Goal: Register for event/course

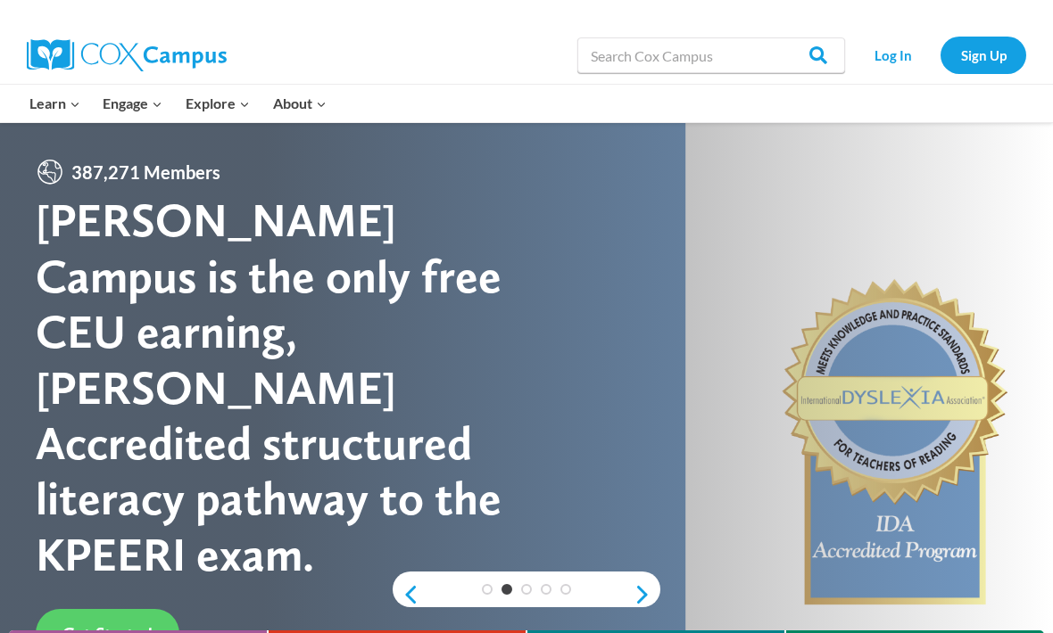
click at [977, 65] on link "Sign Up" at bounding box center [983, 55] width 86 height 37
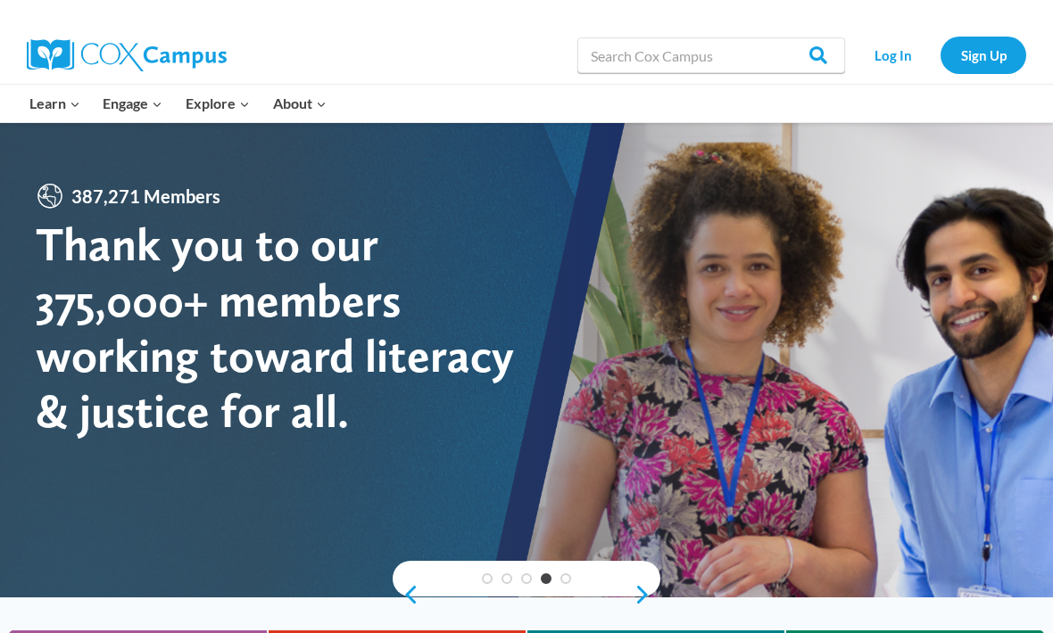
click at [996, 49] on link "Sign Up" at bounding box center [983, 55] width 86 height 37
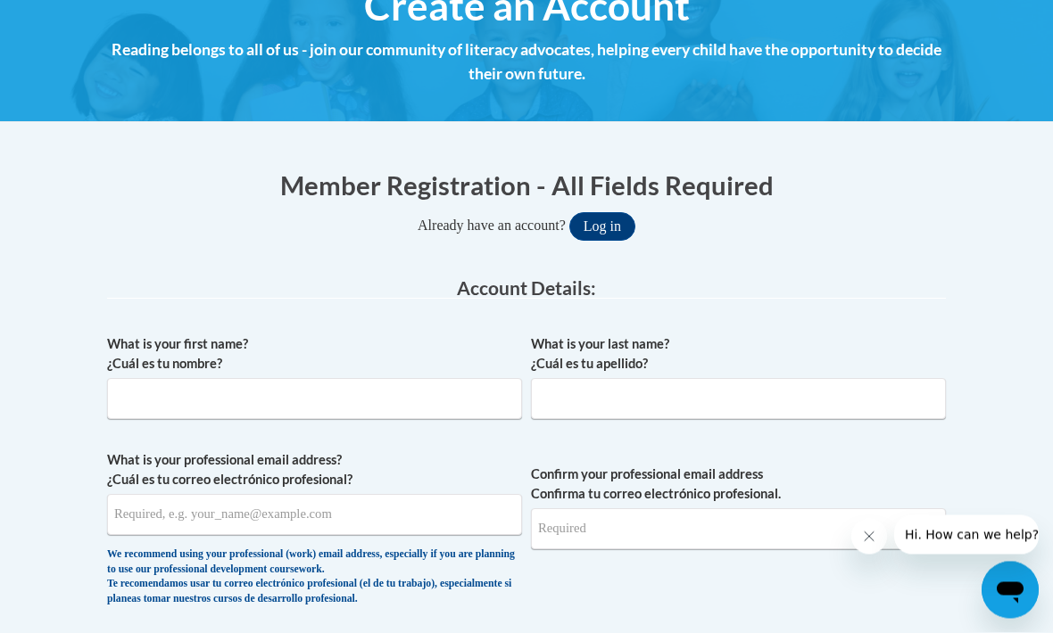
scroll to position [236, 0]
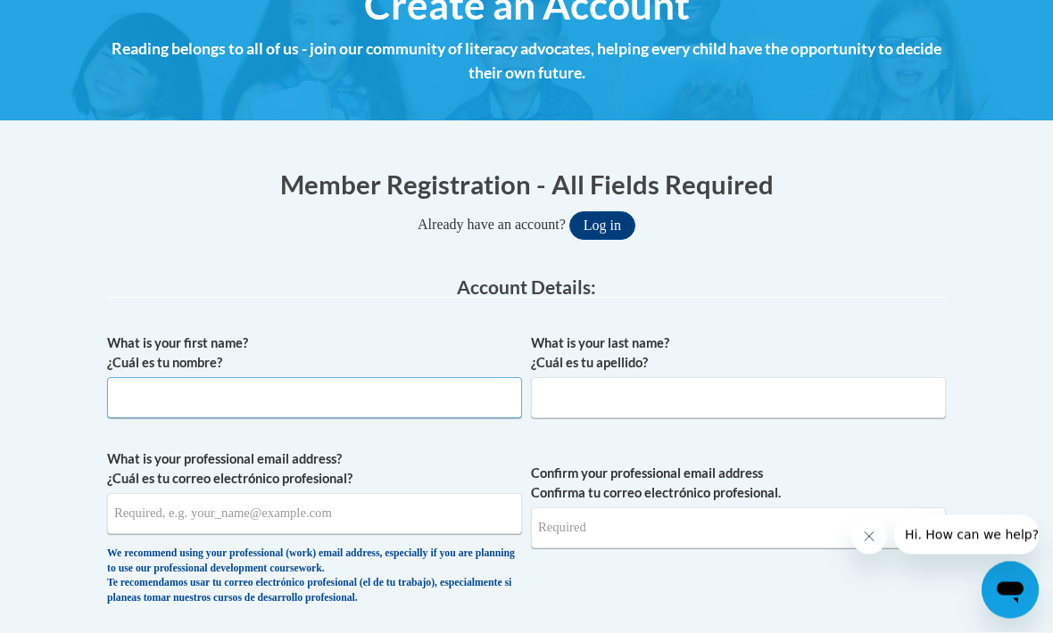
click at [381, 409] on input "What is your first name? ¿Cuál es tu nombre?" at bounding box center [314, 398] width 415 height 41
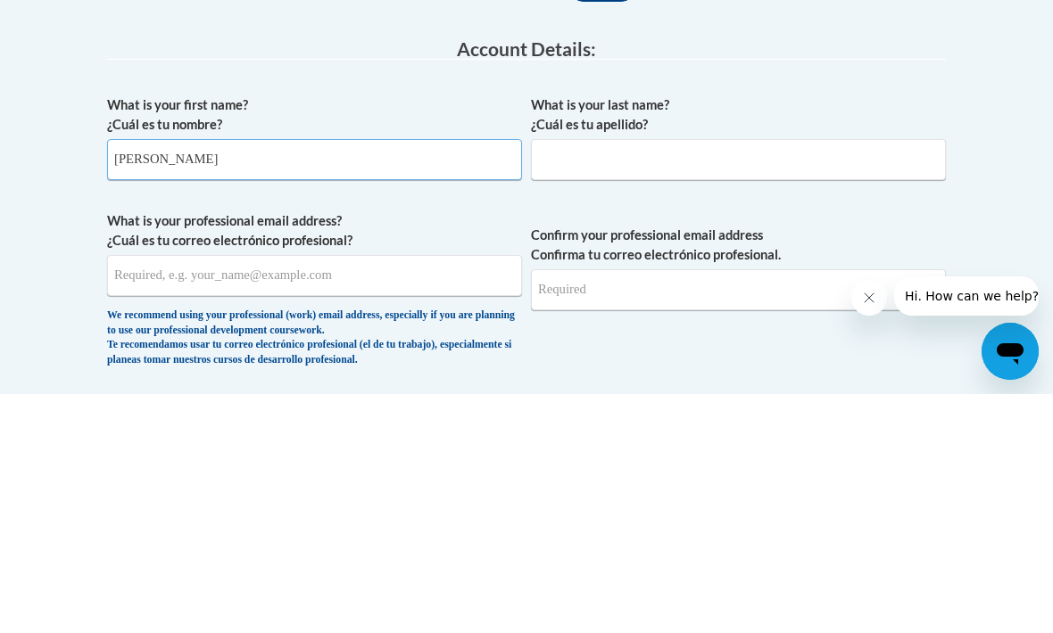
type input "Rebecca"
click at [750, 378] on input "What is your last name? ¿Cuál es tu apellido?" at bounding box center [738, 398] width 415 height 41
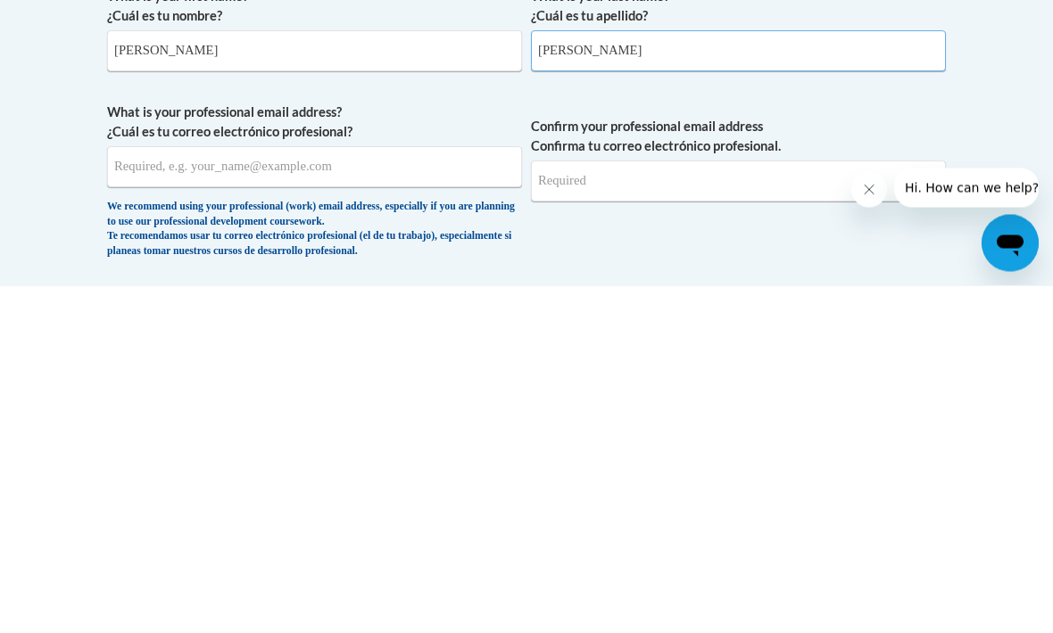
type input "Smith"
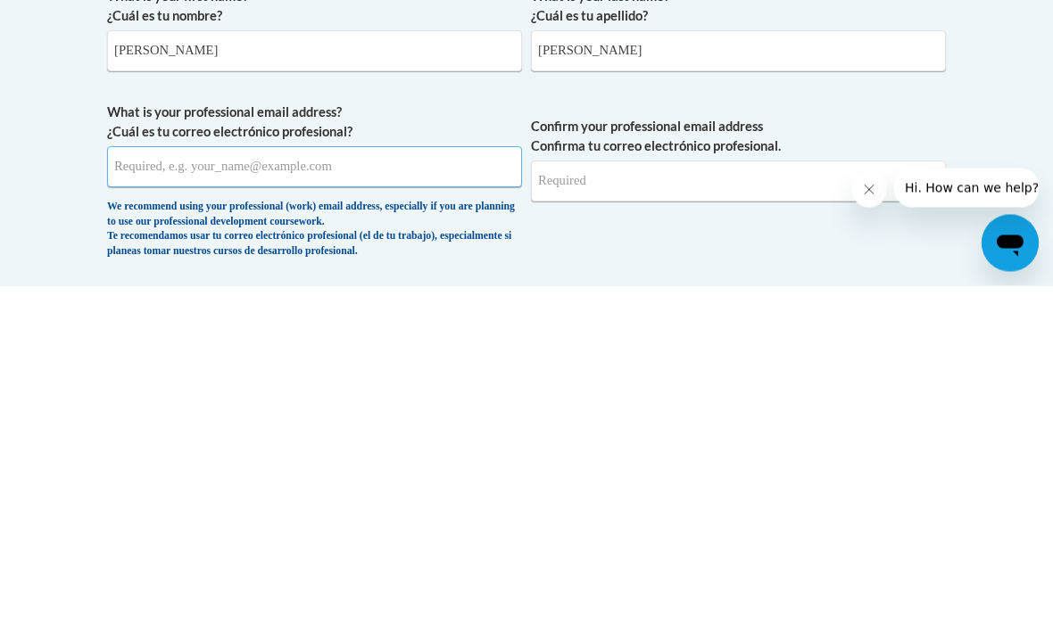
click at [377, 494] on input "What is your professional email address? ¿Cuál es tu correo electrónico profesi…" at bounding box center [314, 514] width 415 height 41
type input "bsmith@holynameschool.org"
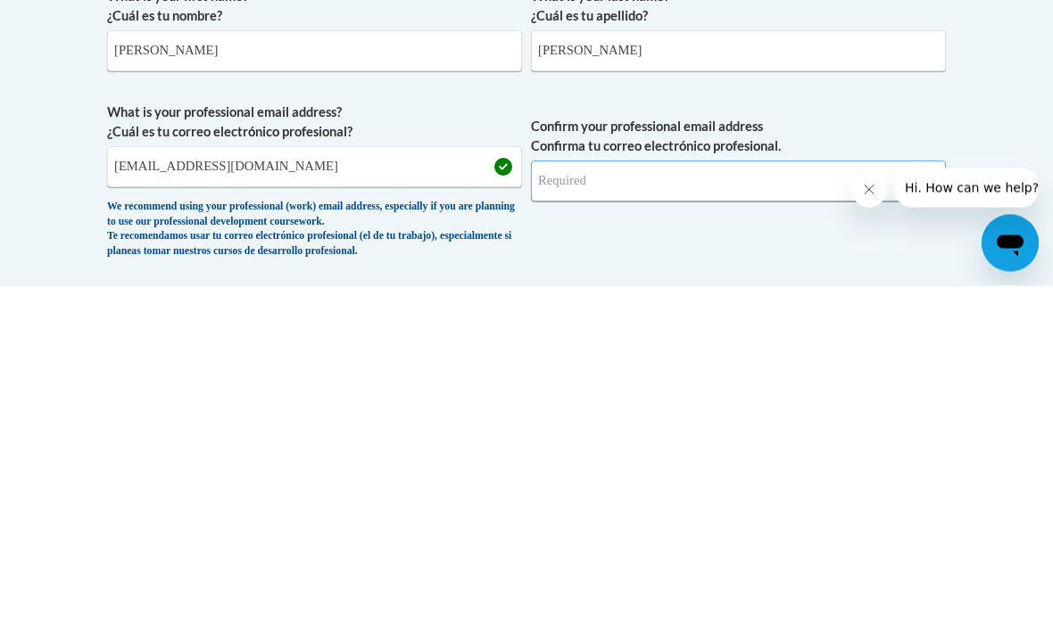
click at [645, 508] on input "Confirm your professional email address Confirma tu correo electrónico profesio…" at bounding box center [738, 528] width 415 height 41
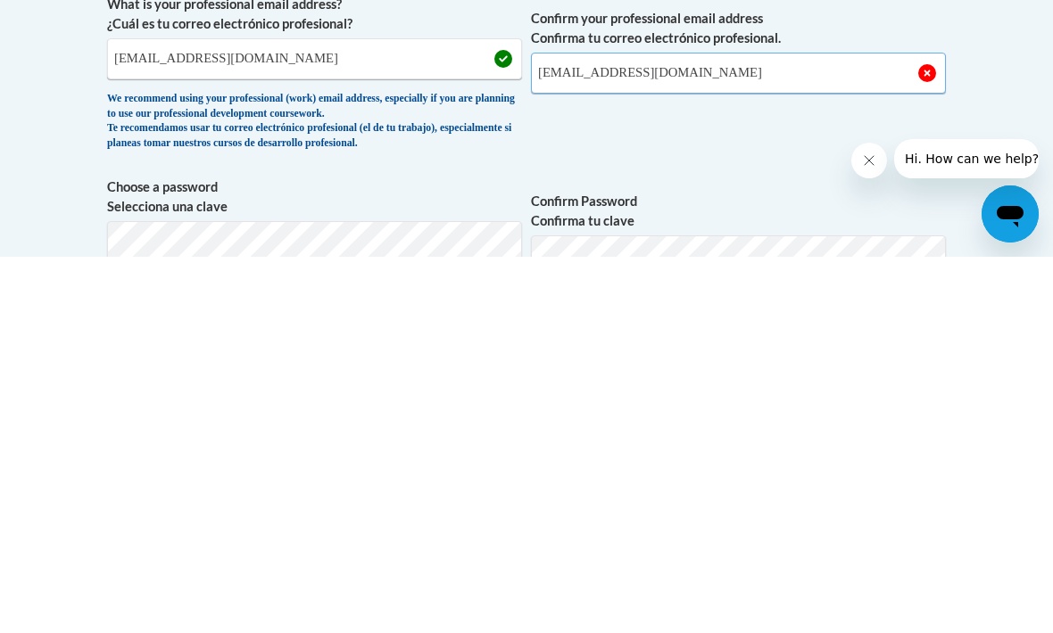
type input "bsmith@holynameschool.org"
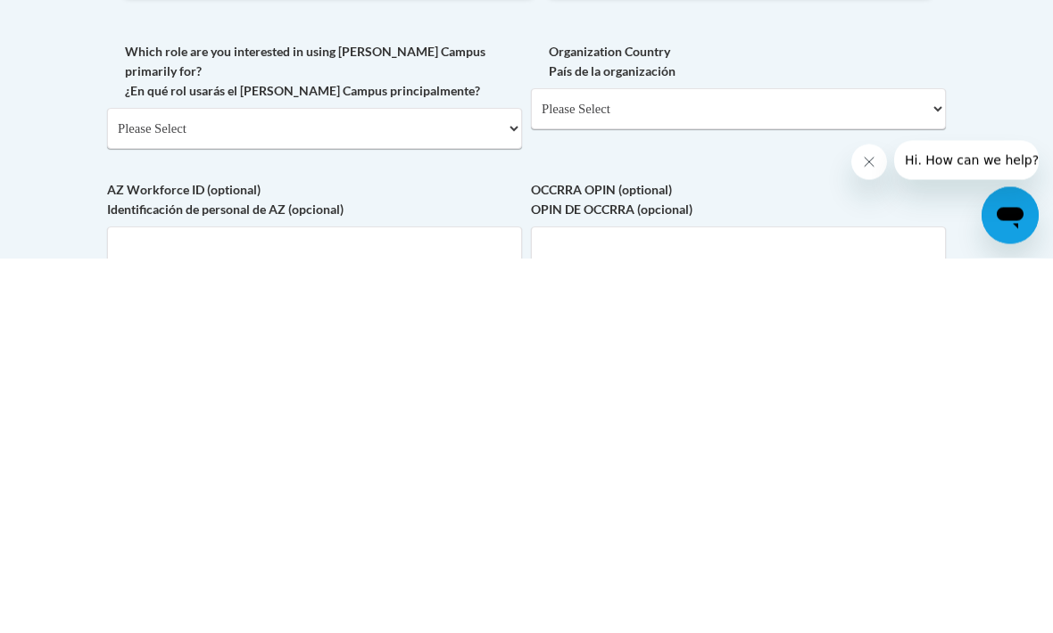
scroll to position [692, 0]
click at [441, 483] on select "Please Select College/University | Colegio/Universidad Community/Nonprofit Part…" at bounding box center [314, 503] width 415 height 41
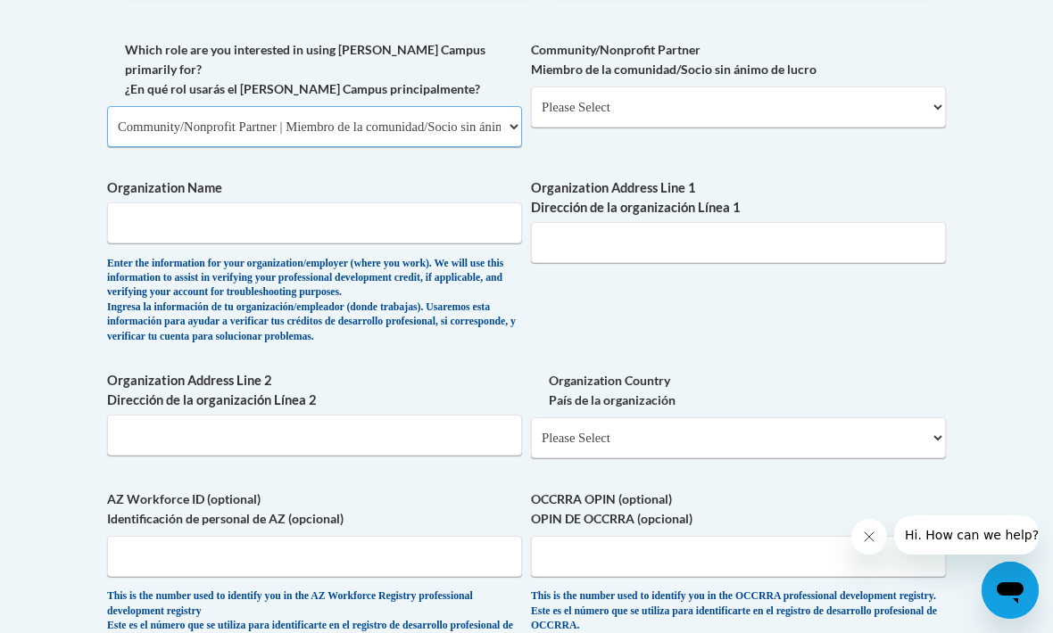
click at [359, 106] on select "Please Select College/University | Colegio/Universidad Community/Nonprofit Part…" at bounding box center [314, 126] width 415 height 41
select select "fbf2d438-af2f-41f8-98f1-81c410e29de3"
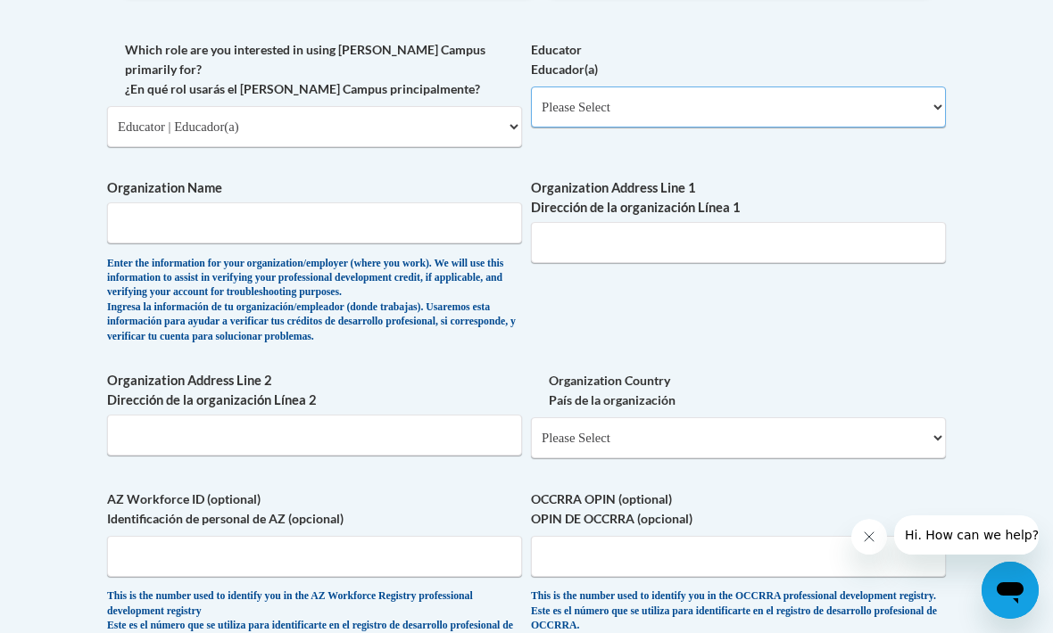
click at [673, 103] on select "Please Select Early Learning/Daycare Teacher/Family Home Care Provider | Maestr…" at bounding box center [738, 107] width 415 height 41
select select "5e2af403-4f2c-4e49-a02f-103e55d7b75b"
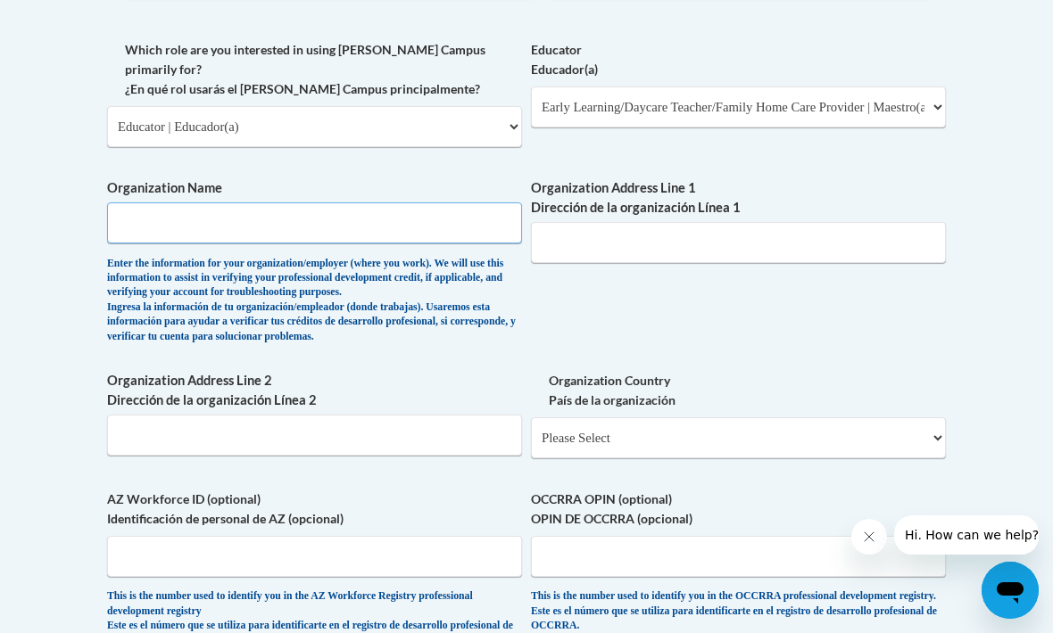
click at [453, 202] on input "Organization Name" at bounding box center [314, 222] width 415 height 41
type input "Holy Name School"
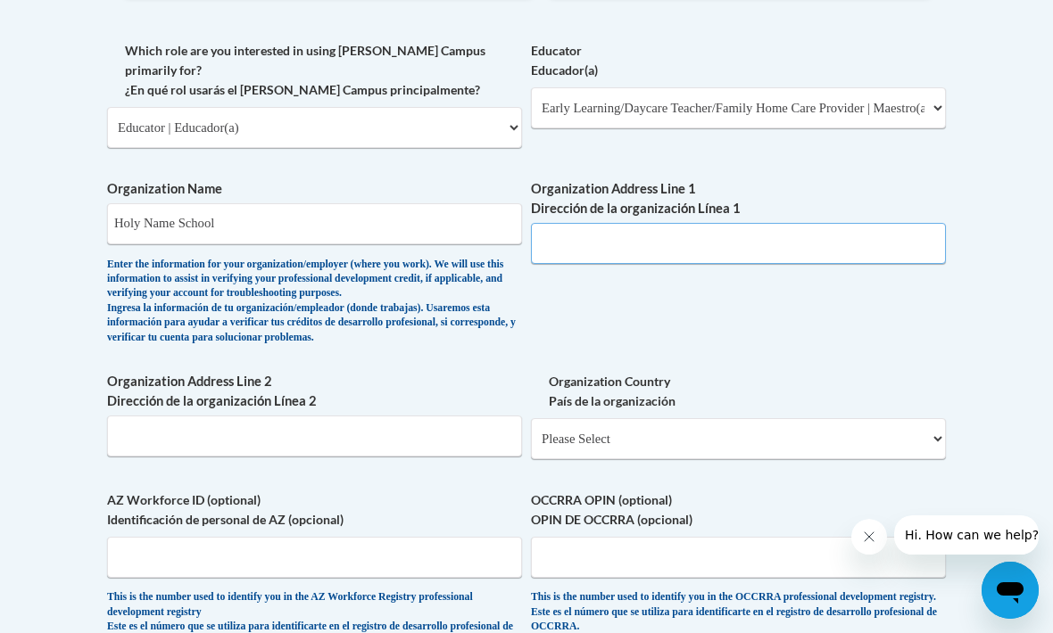
click at [743, 223] on input "Organization Address Line 1 Dirección de la organización Línea 1" at bounding box center [738, 243] width 415 height 41
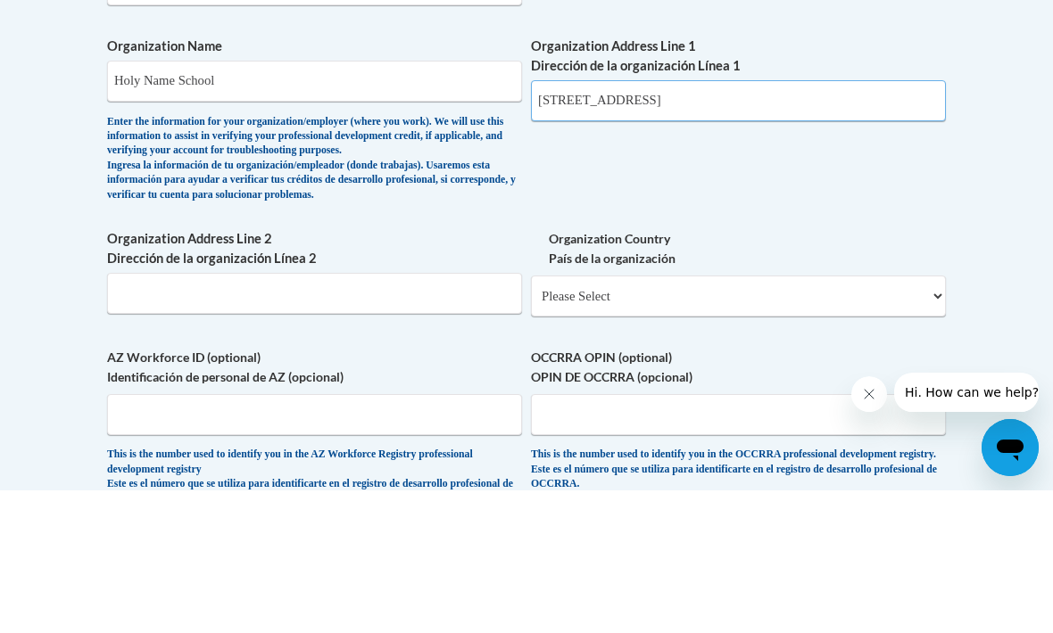
type input "628 2nd street"
click at [370, 416] on input "Organization Address Line 2 Dirección de la organización Línea 2" at bounding box center [314, 436] width 415 height 41
type input "Henderson"
click at [721, 418] on select "Please Select United States | Estados Unidos Outside of the United States | Fue…" at bounding box center [738, 438] width 415 height 41
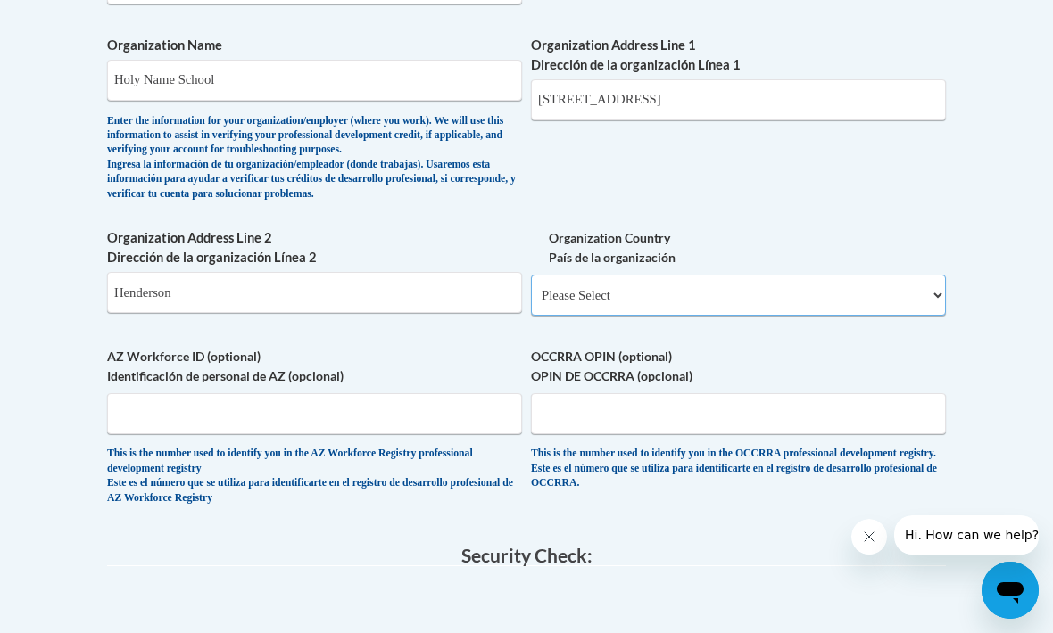
select select "ad49bcad-a171-4b2e-b99c-48b446064914"
select select
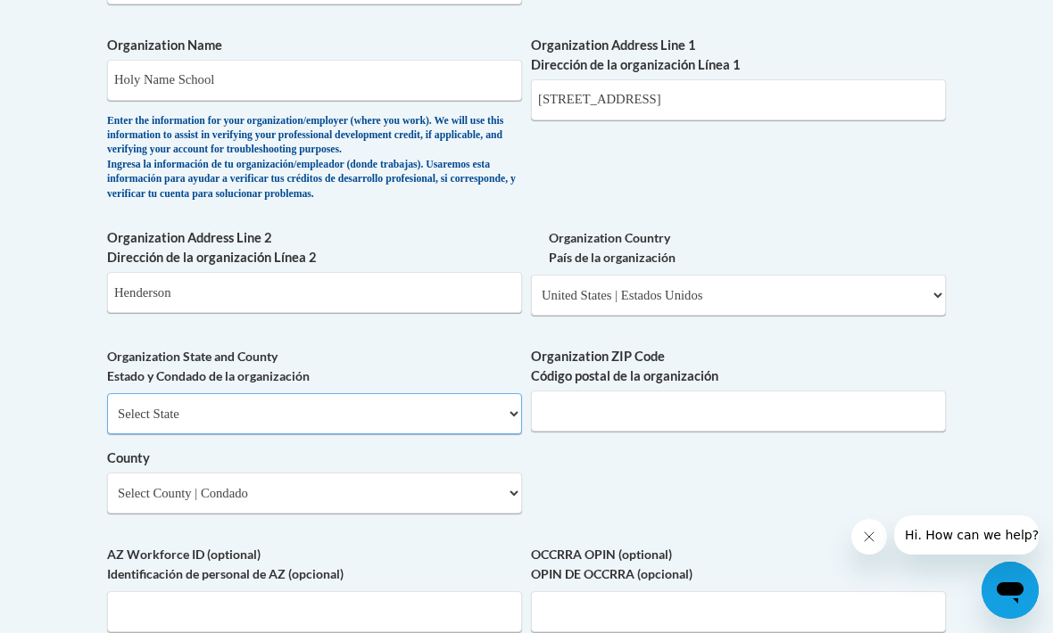
click at [419, 393] on select "Select State Alabama Alaska Arizona Arkansas California Colorado Connecticut De…" at bounding box center [314, 413] width 415 height 41
select select "Kentucky"
click at [620, 391] on input "Organization ZIP Code Código postal de la organización" at bounding box center [738, 411] width 415 height 41
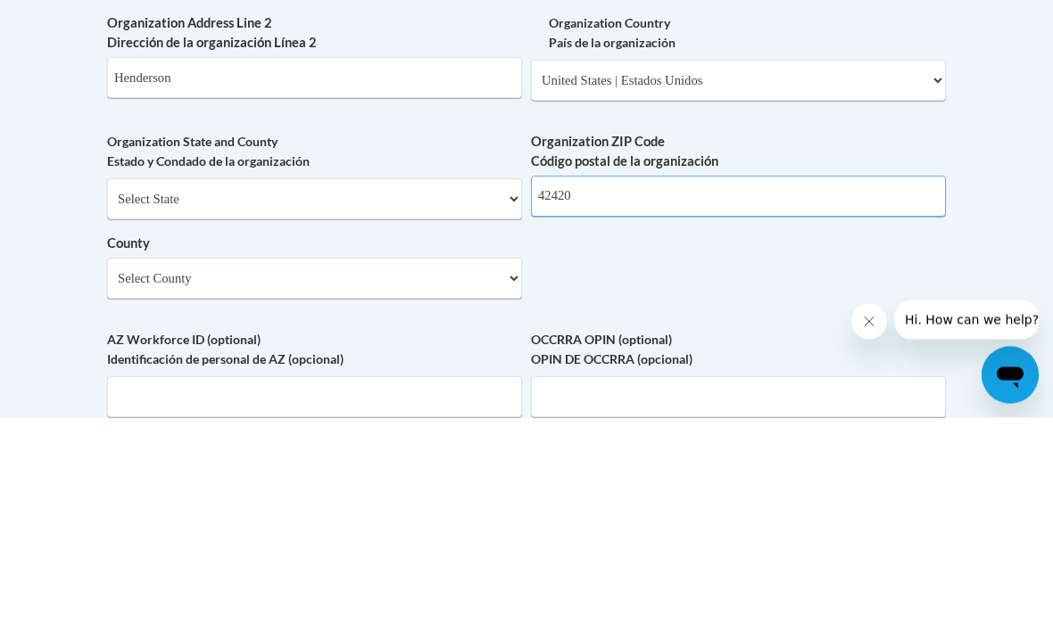
type input "42420"
click at [486, 474] on select "Select County Adair Allen Anderson Ballard Barren Bath Bell Boone Bourbon Boyd …" at bounding box center [314, 494] width 415 height 41
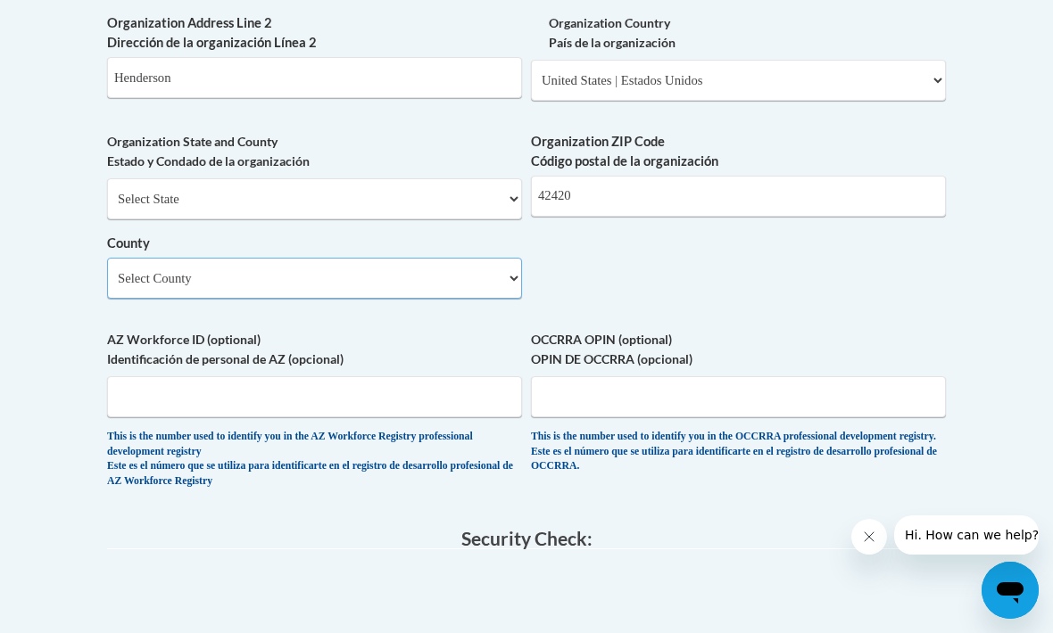
select select "Henderson"
checkbox input "true"
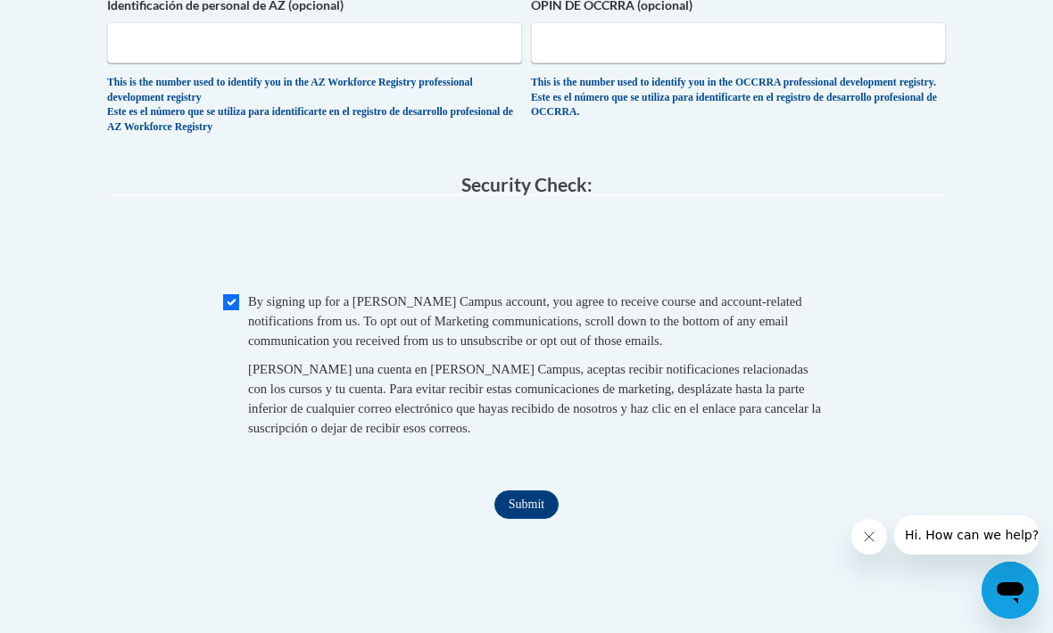
scroll to position [1814, 0]
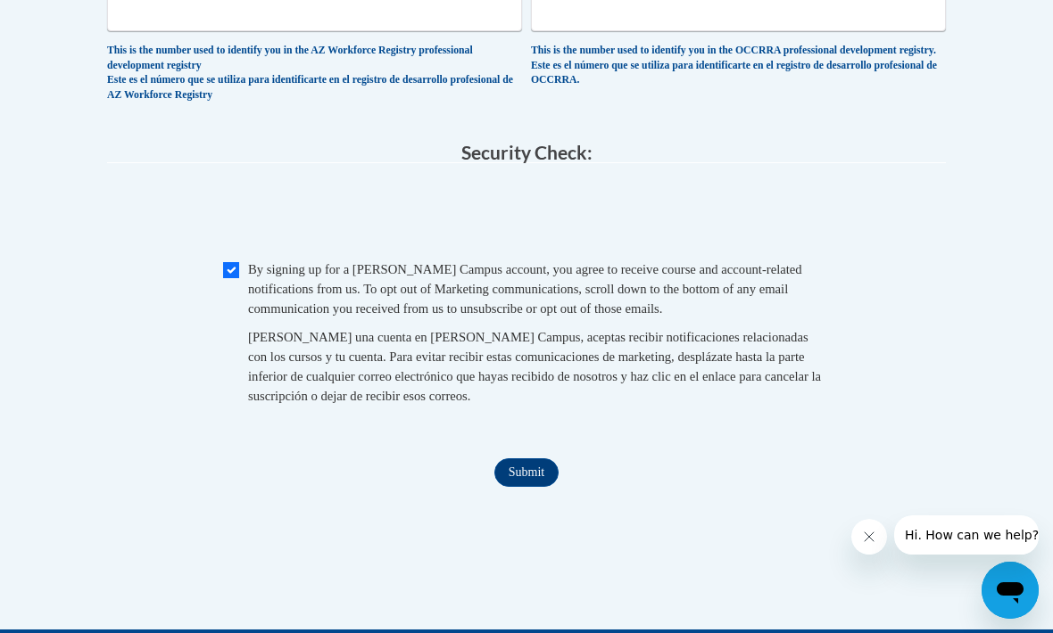
click at [525, 459] on input "Submit" at bounding box center [526, 473] width 64 height 29
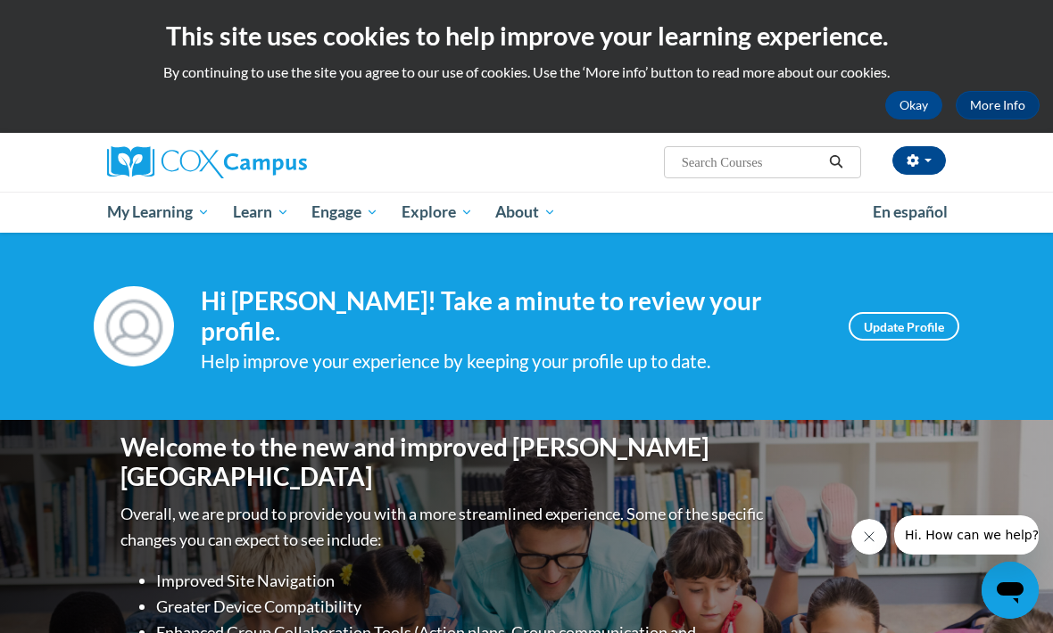
click at [915, 118] on button "Okay" at bounding box center [913, 105] width 57 height 29
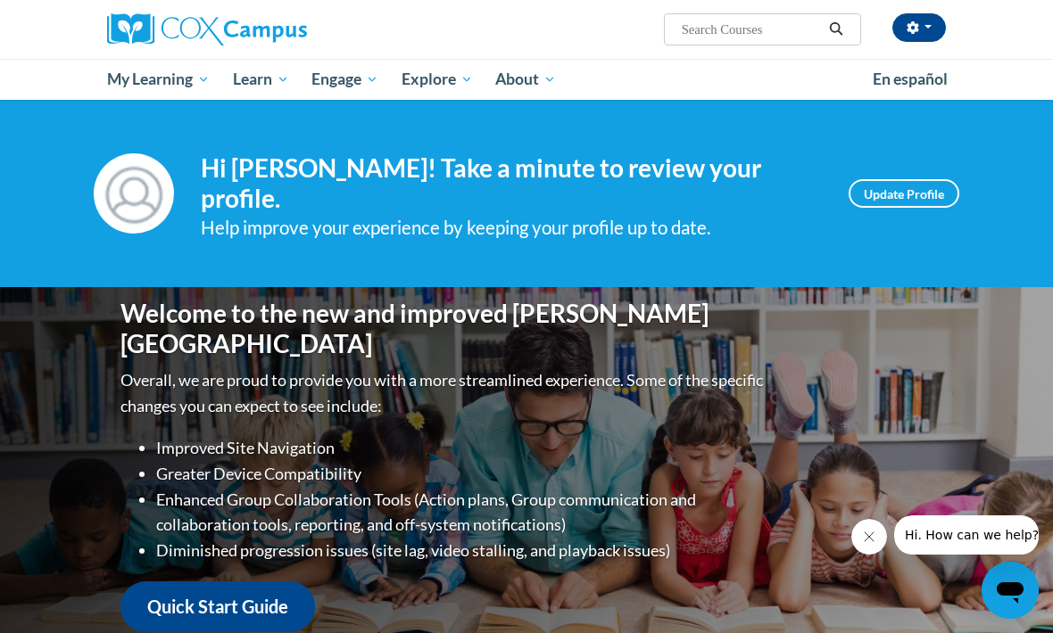
click at [901, 179] on link "Update Profile" at bounding box center [903, 193] width 111 height 29
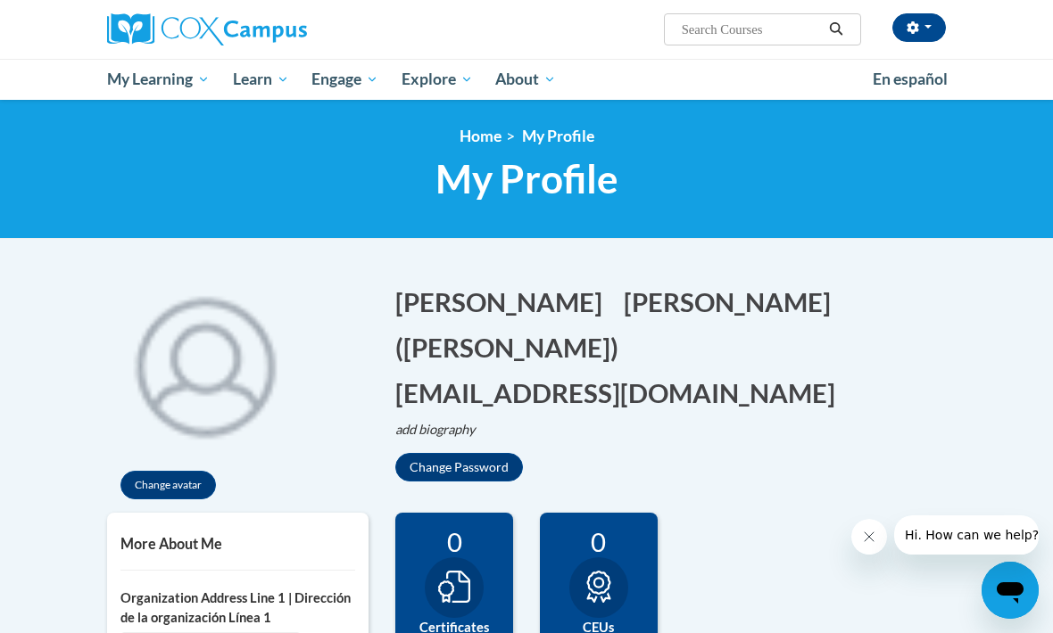
click at [0, 0] on span "My Course Progress" at bounding box center [0, 0] width 0 height 0
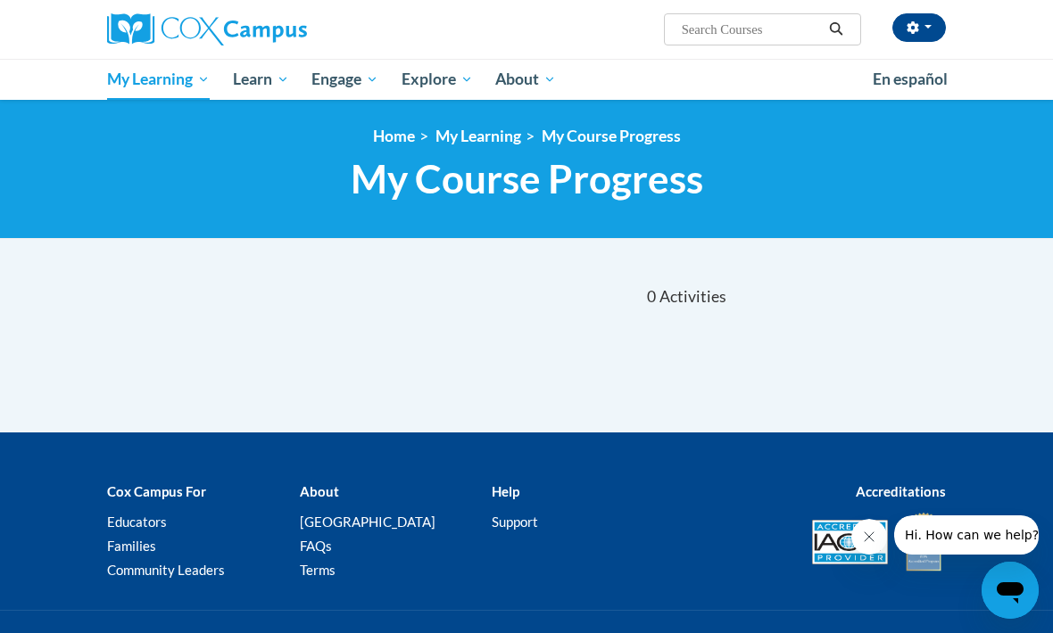
click at [735, 31] on input "Search..." at bounding box center [751, 29] width 143 height 21
type input "Talk with me baby"
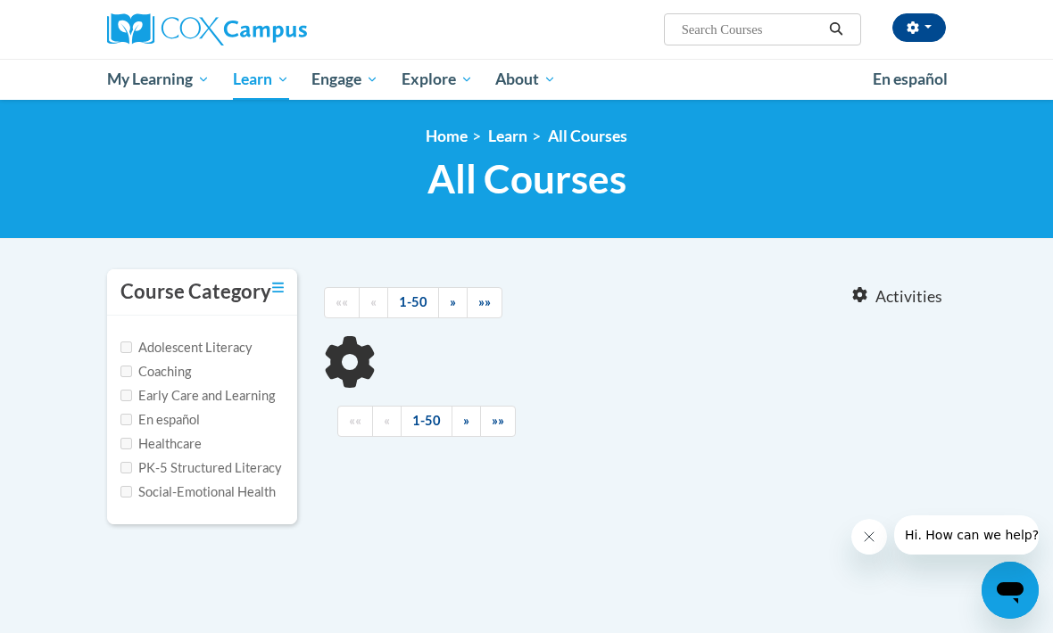
type input "Talk with me baby"
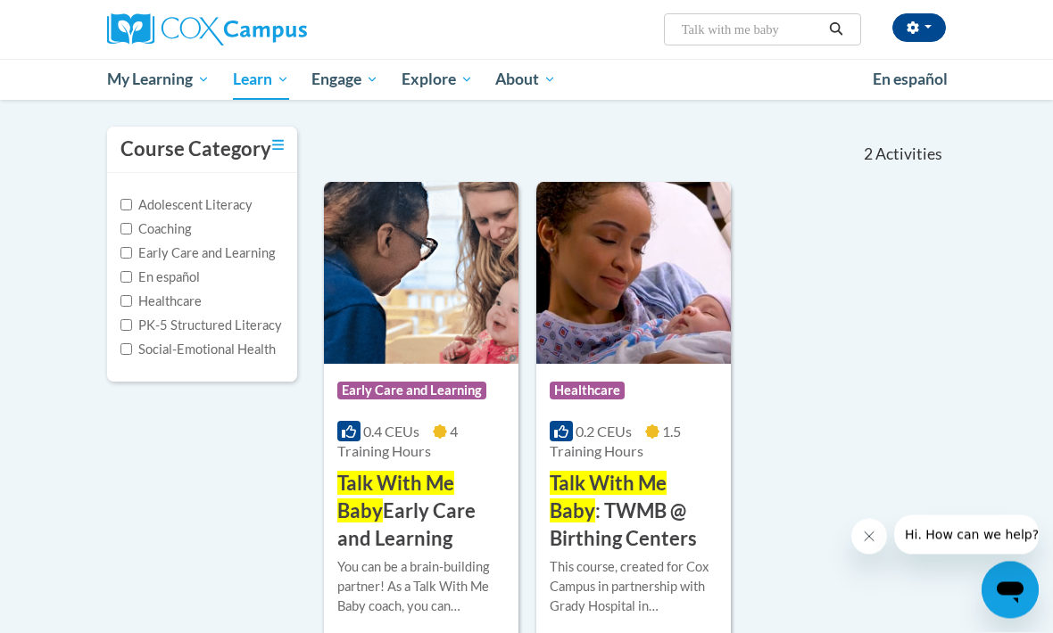
scroll to position [145, 0]
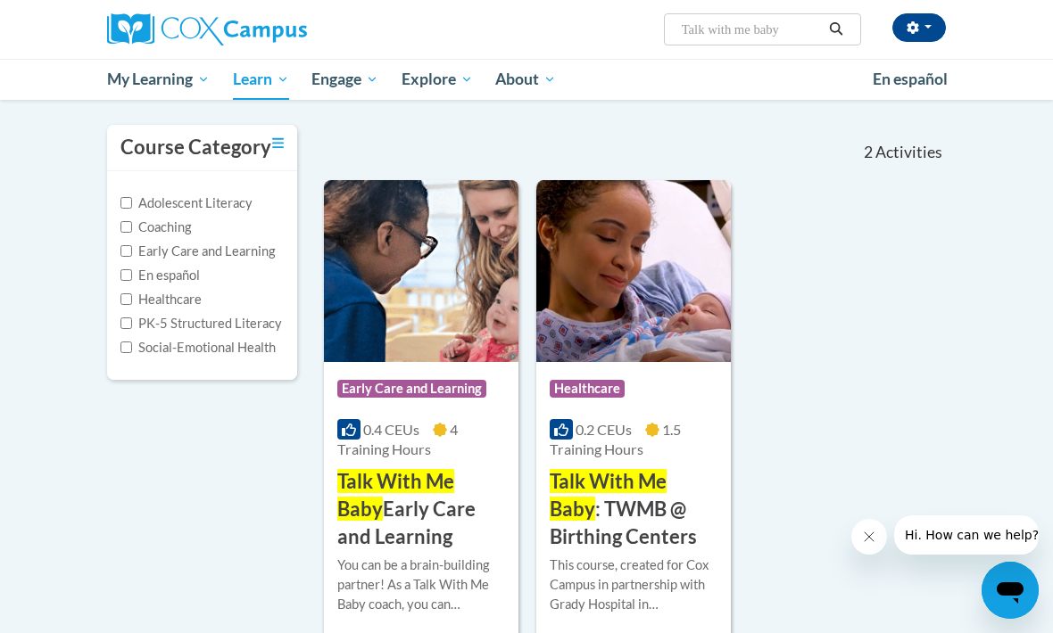
click at [415, 491] on span "Talk With Me Baby" at bounding box center [395, 495] width 117 height 52
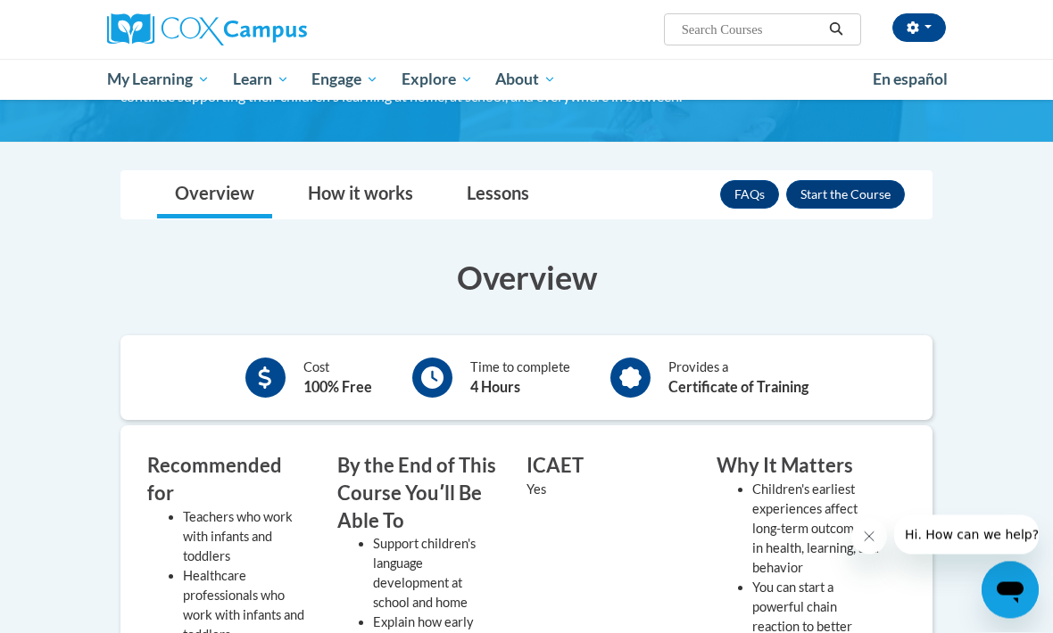
scroll to position [218, 0]
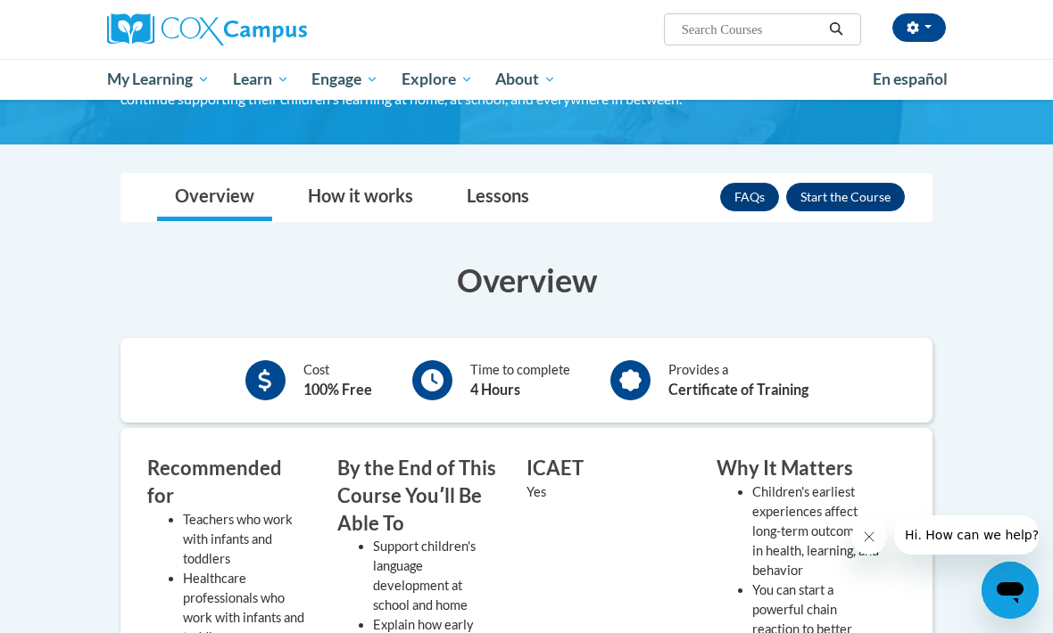
click at [853, 200] on button "Enroll" at bounding box center [845, 197] width 119 height 29
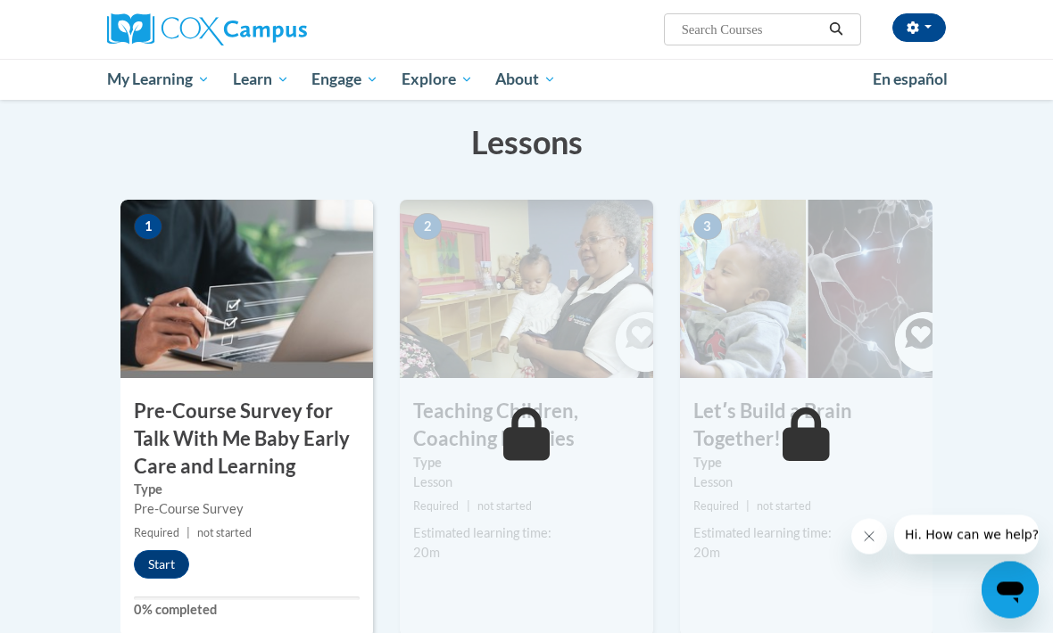
scroll to position [308, 0]
click at [158, 565] on button "Start" at bounding box center [161, 564] width 55 height 29
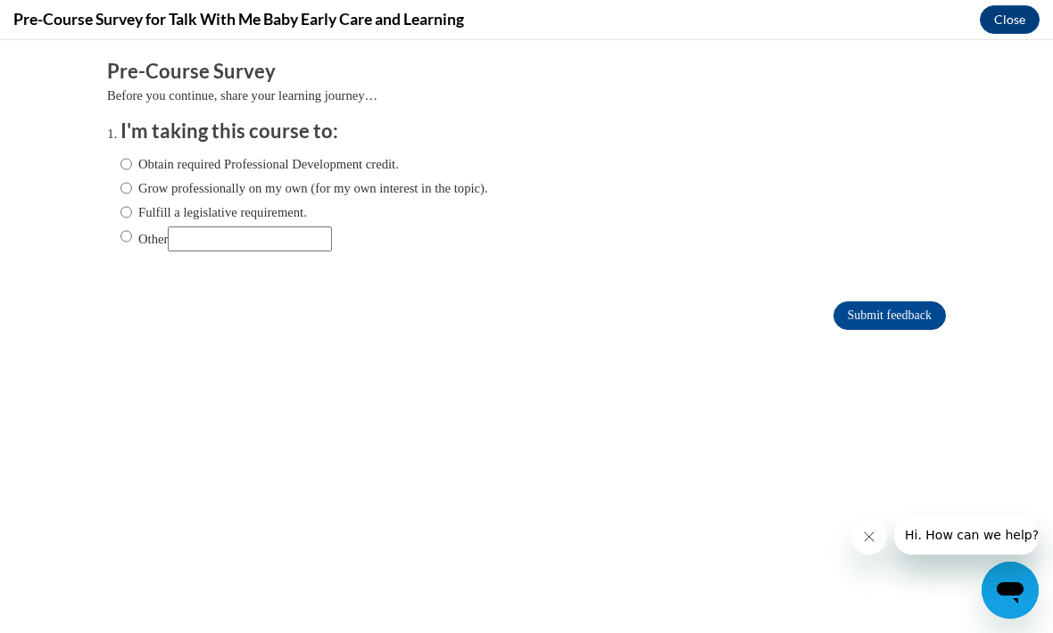
scroll to position [0, 0]
click at [132, 165] on input "Obtain required Professional Development credit." at bounding box center [126, 164] width 12 height 20
radio input "true"
click at [895, 327] on input "Submit feedback" at bounding box center [889, 316] width 112 height 29
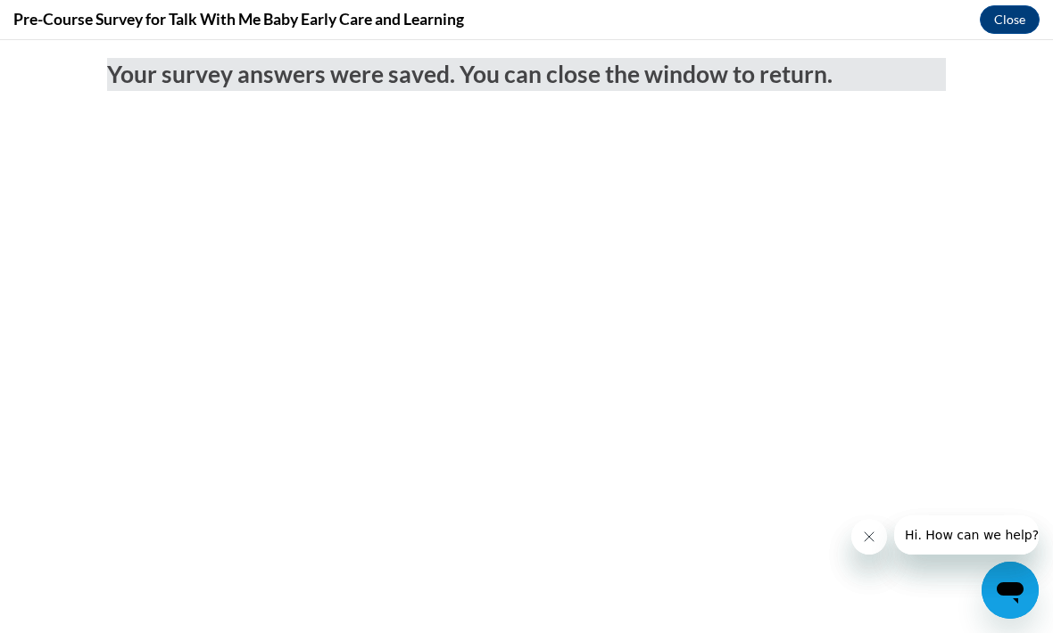
click at [1018, 21] on button "Close" at bounding box center [1009, 19] width 60 height 29
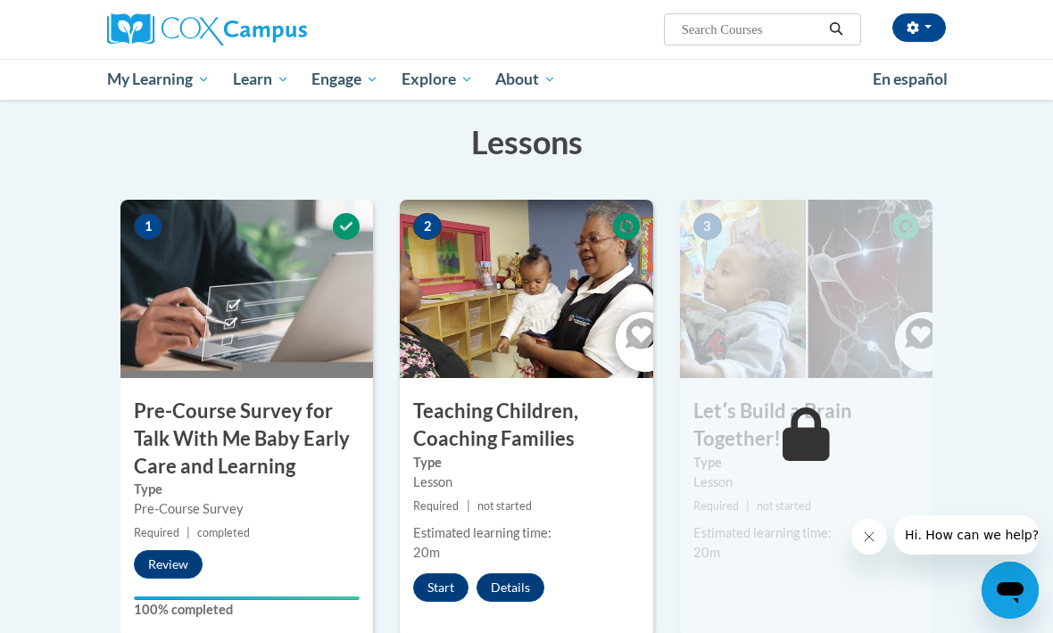
click at [444, 592] on button "Start" at bounding box center [440, 588] width 55 height 29
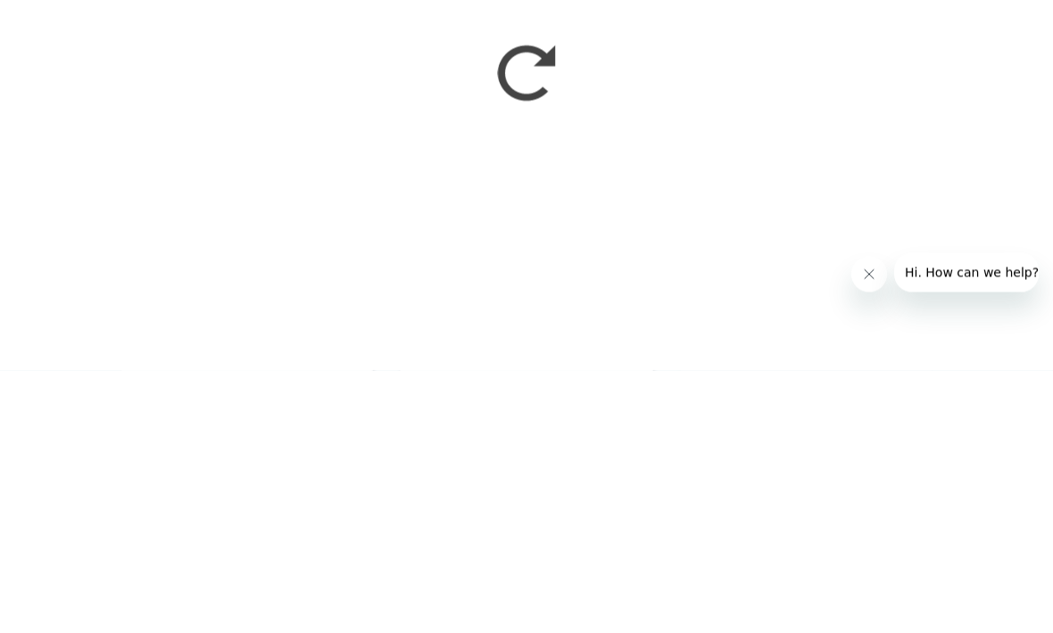
scroll to position [570, 0]
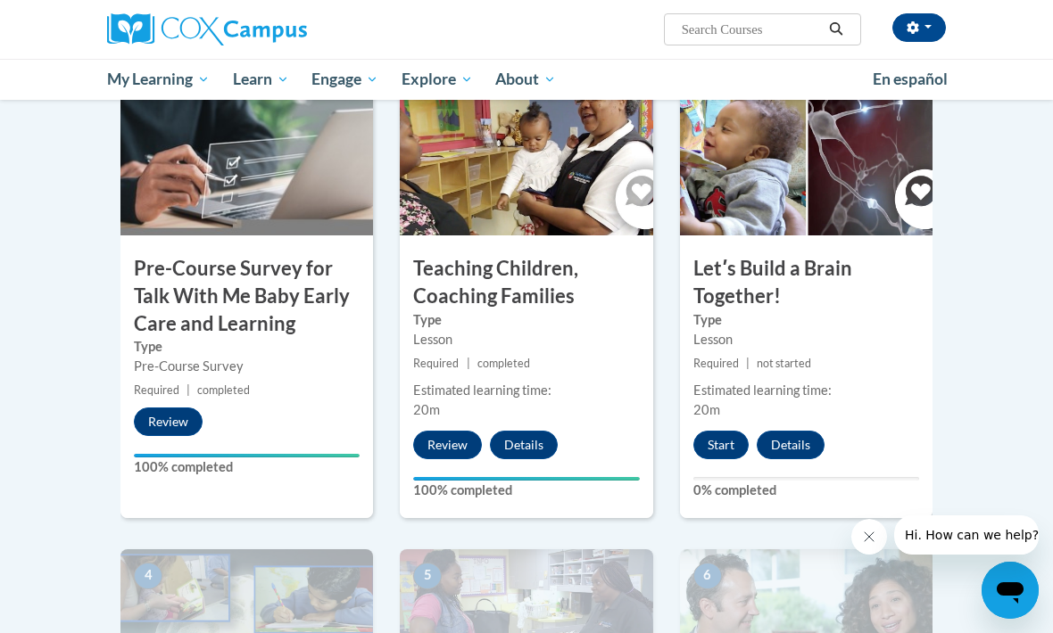
scroll to position [451, 0]
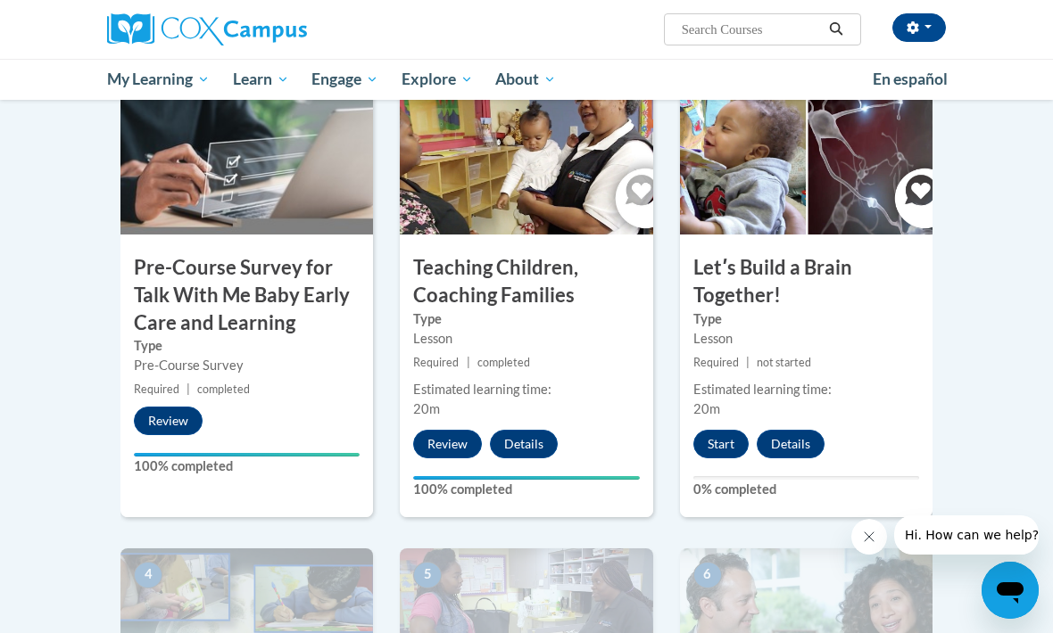
click at [528, 445] on button "Details" at bounding box center [524, 444] width 68 height 29
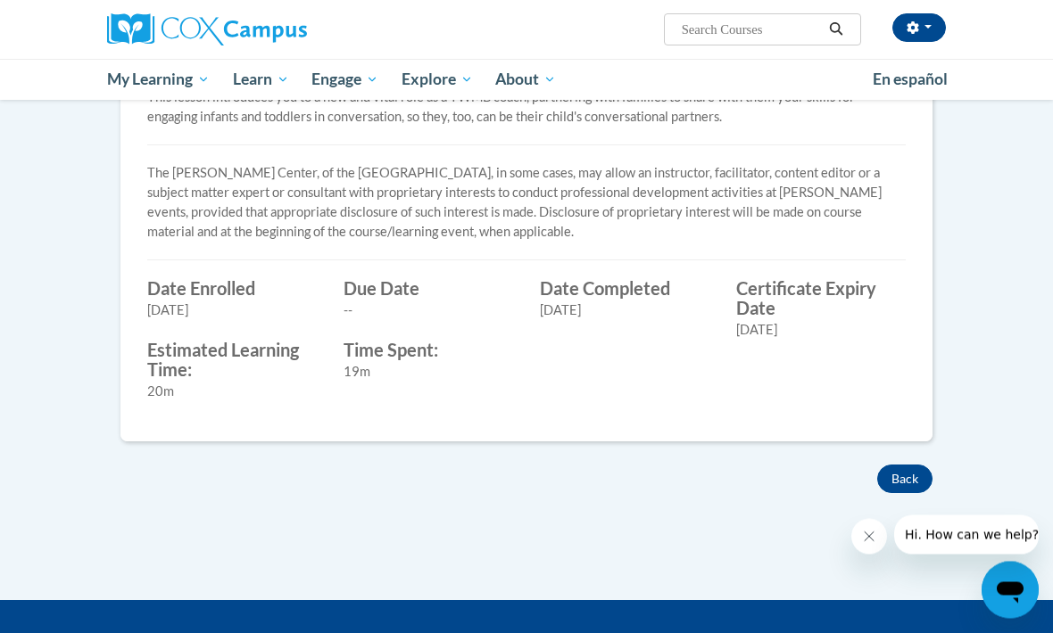
scroll to position [626, 0]
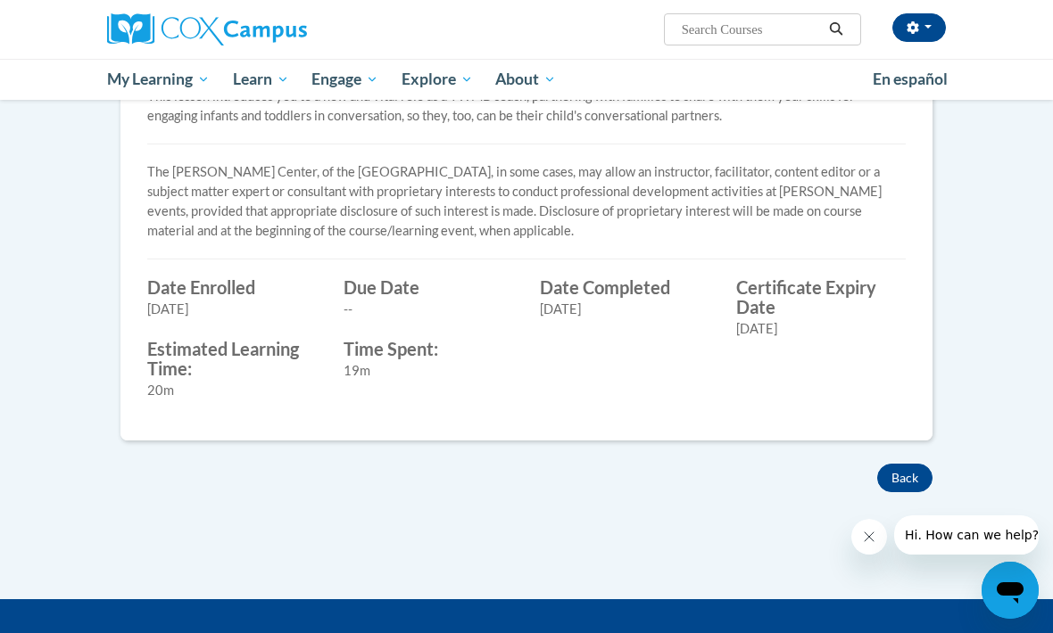
click at [898, 480] on button "Back" at bounding box center [904, 478] width 55 height 29
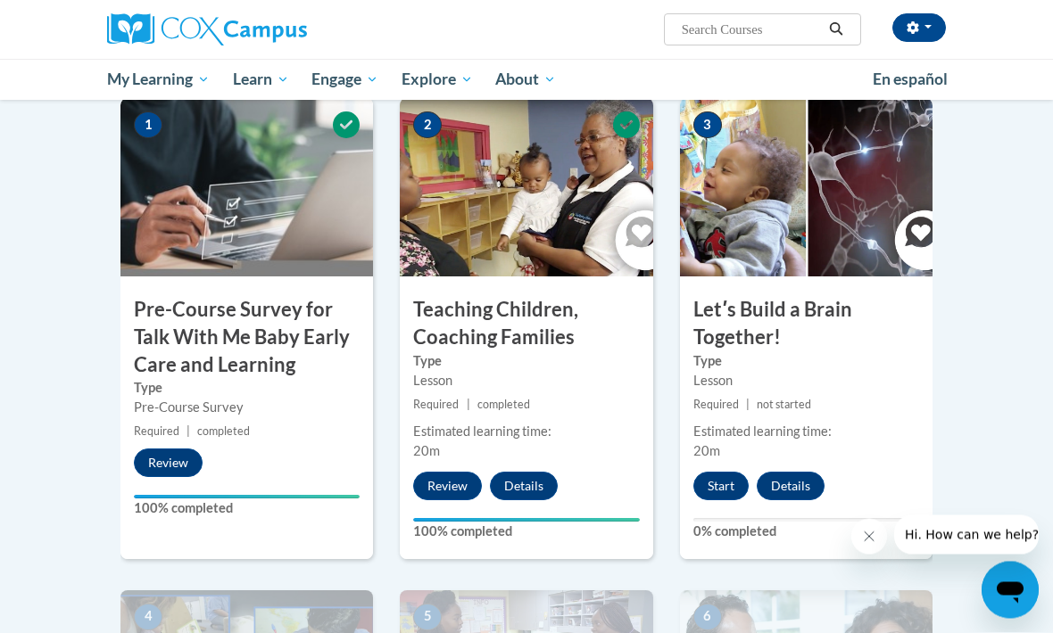
scroll to position [409, 0]
click at [715, 477] on button "Start" at bounding box center [720, 486] width 55 height 29
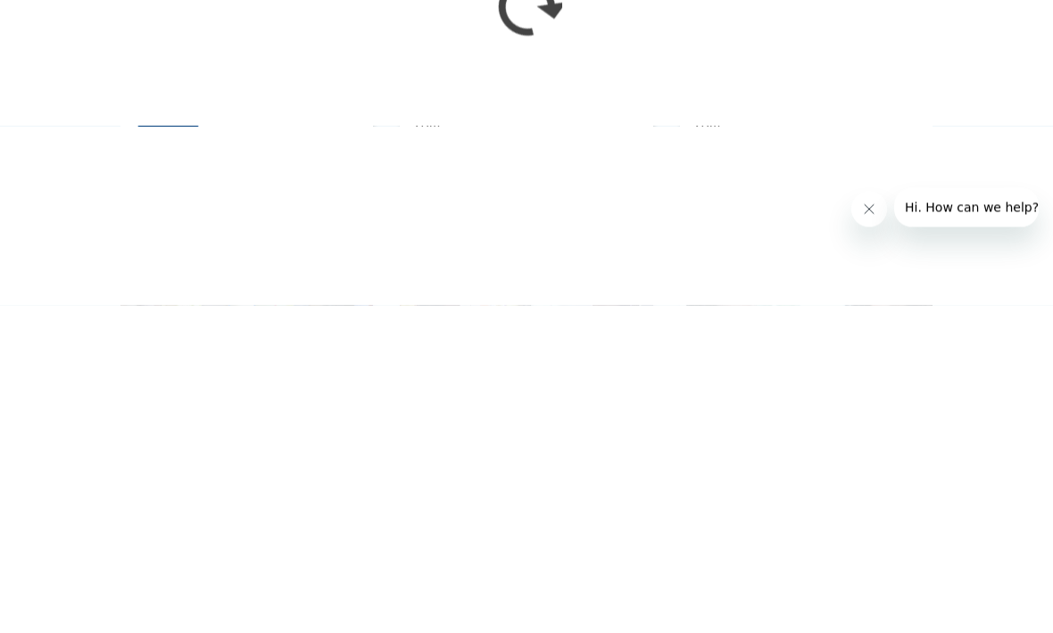
scroll to position [737, 0]
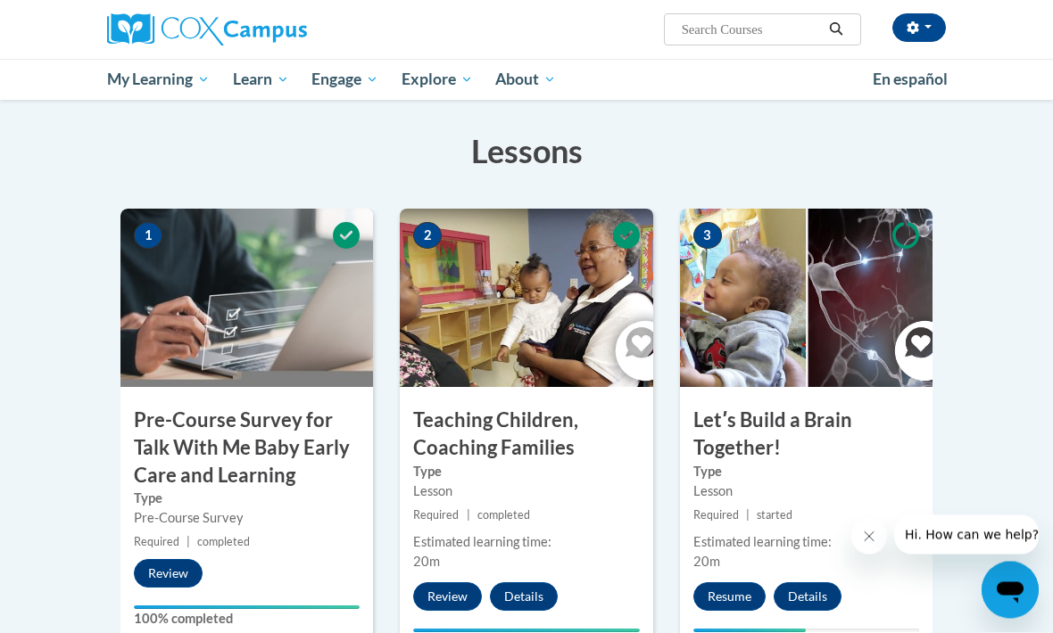
scroll to position [299, 0]
click at [738, 592] on button "Resume" at bounding box center [729, 597] width 72 height 29
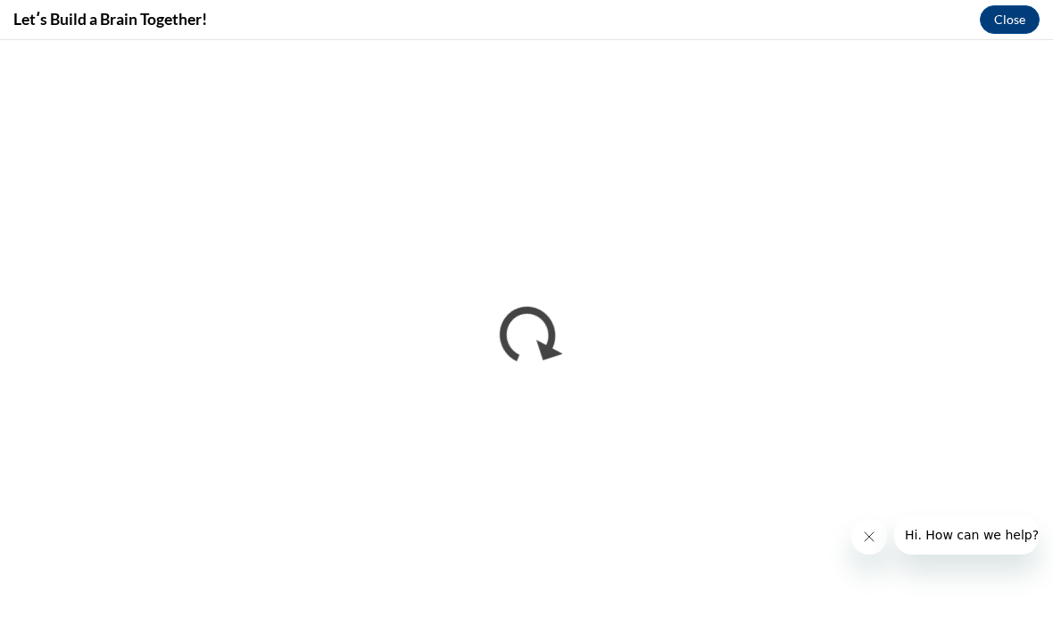
scroll to position [0, 0]
click at [858, 545] on button "Close message from company" at bounding box center [869, 537] width 36 height 36
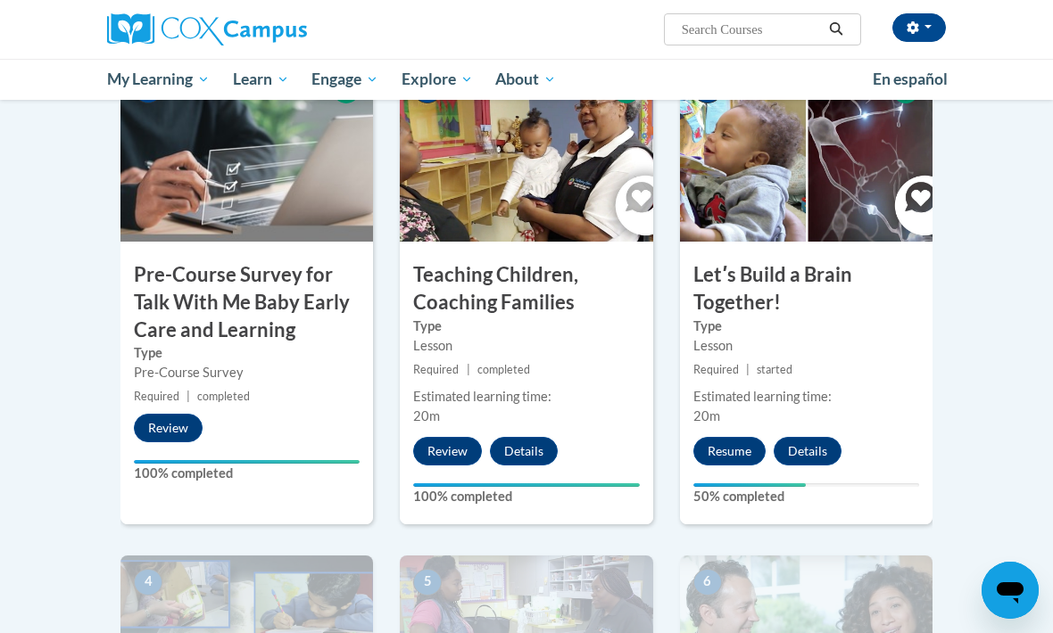
scroll to position [463, 0]
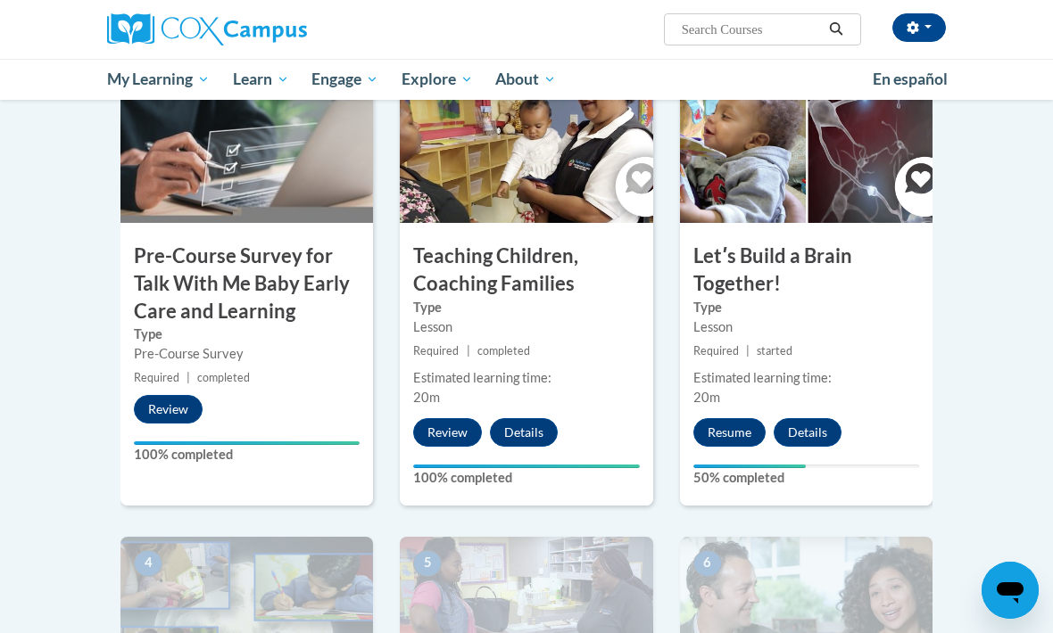
click at [730, 428] on button "Resume" at bounding box center [729, 432] width 72 height 29
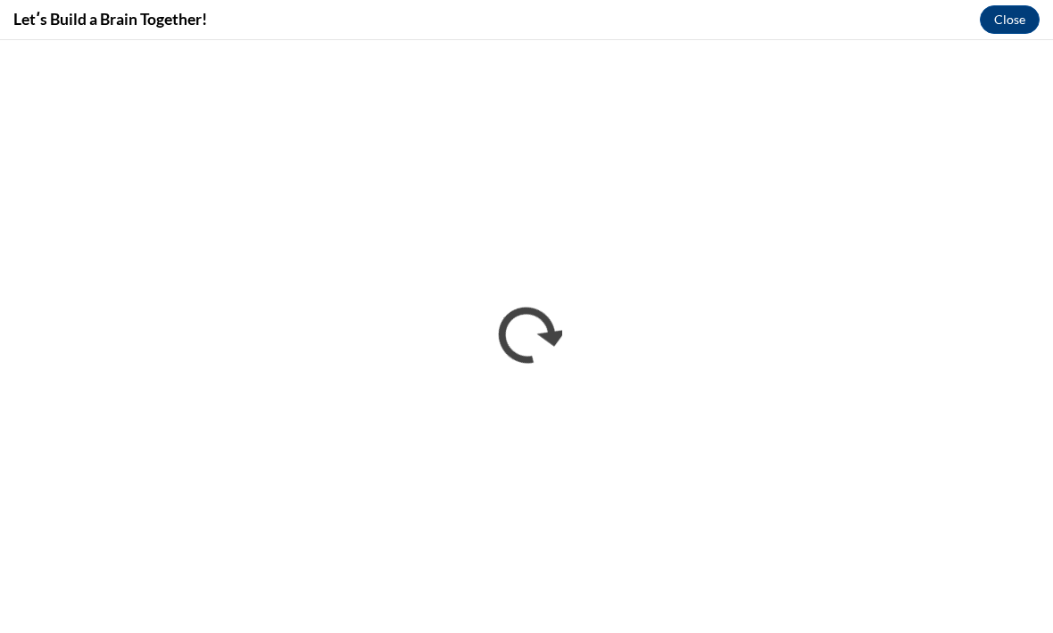
scroll to position [0, 0]
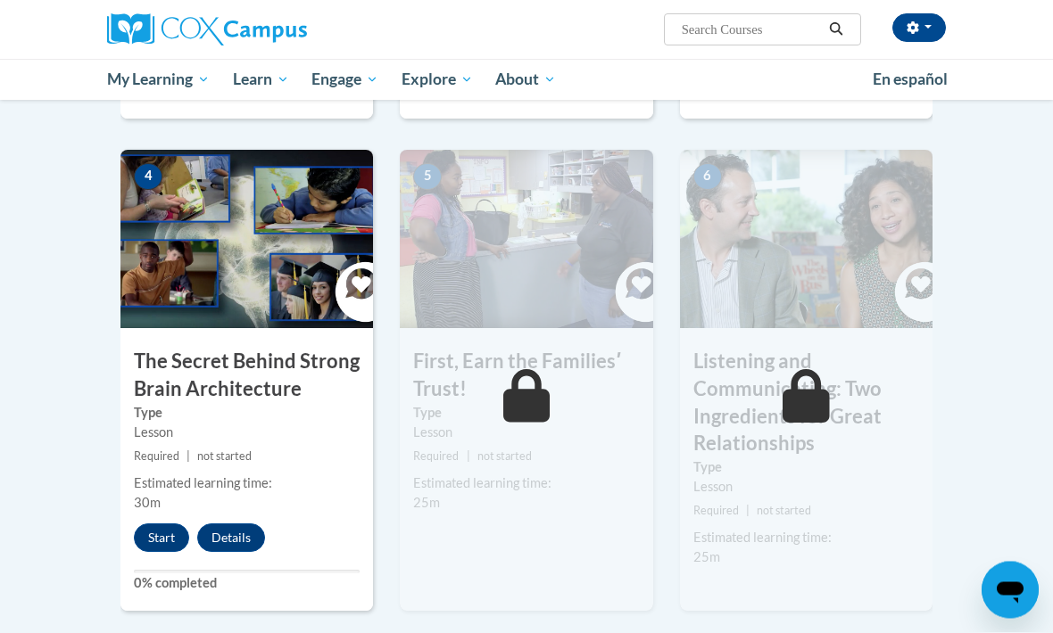
scroll to position [867, 0]
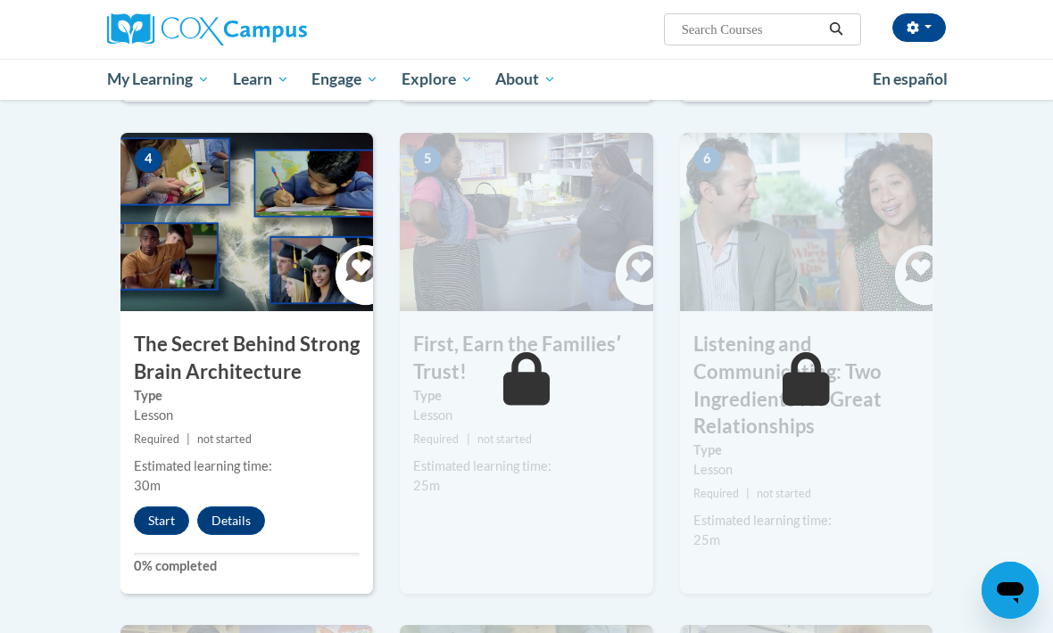
click at [150, 519] on button "Start" at bounding box center [161, 521] width 55 height 29
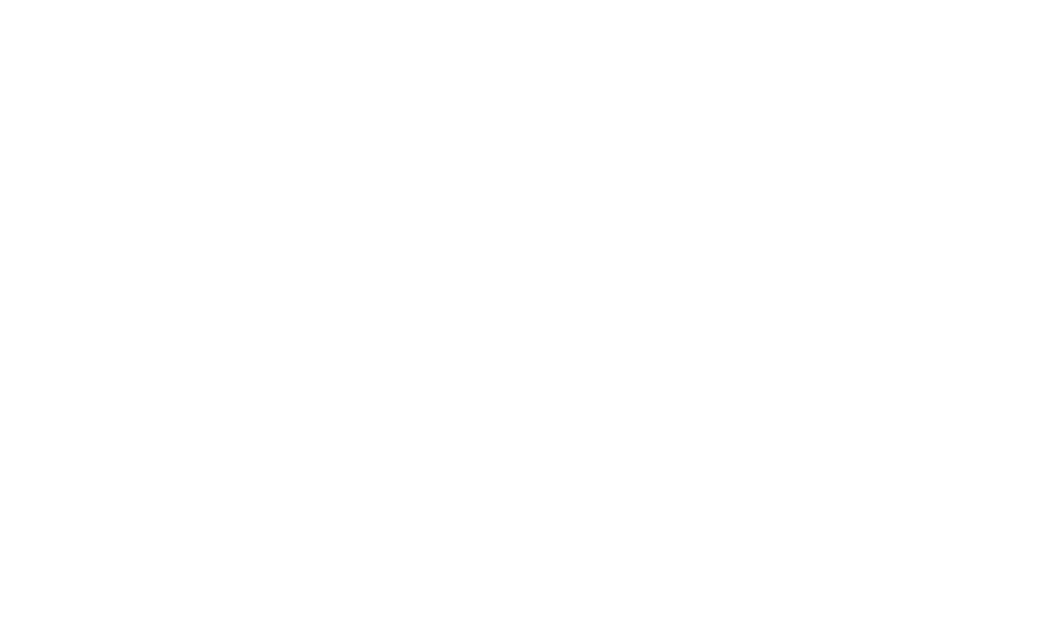
scroll to position [1479, 0]
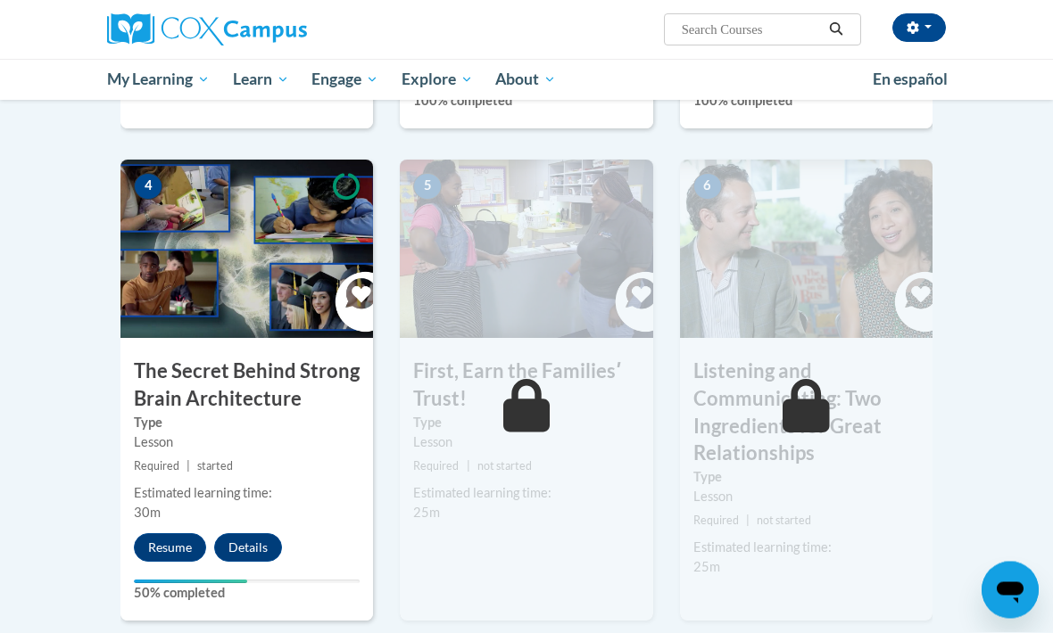
scroll to position [840, 0]
click at [169, 545] on button "Resume" at bounding box center [170, 547] width 72 height 29
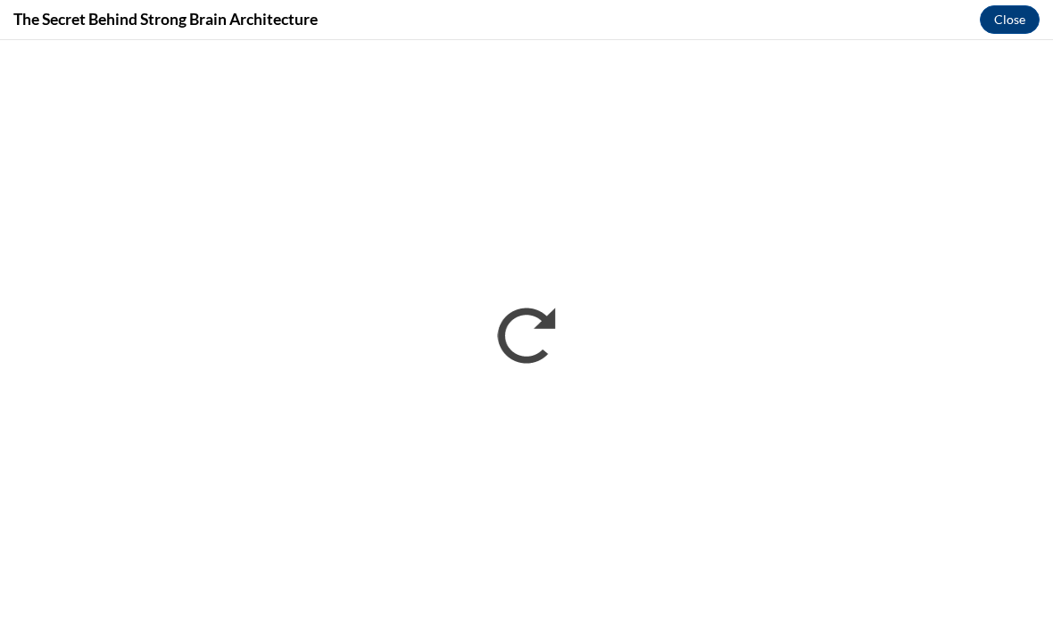
scroll to position [0, 0]
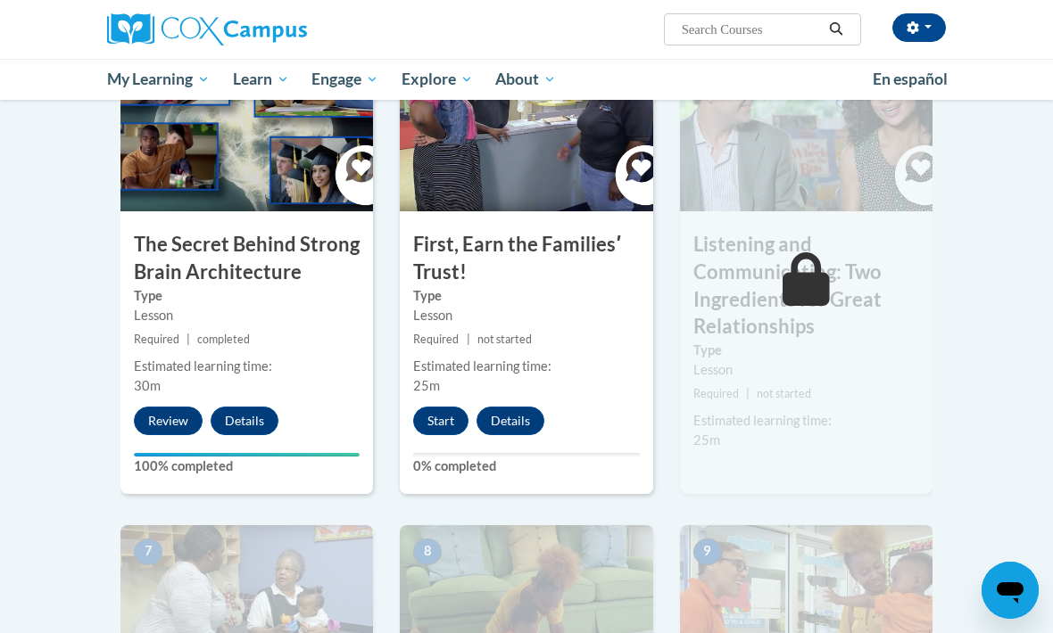
scroll to position [929, 0]
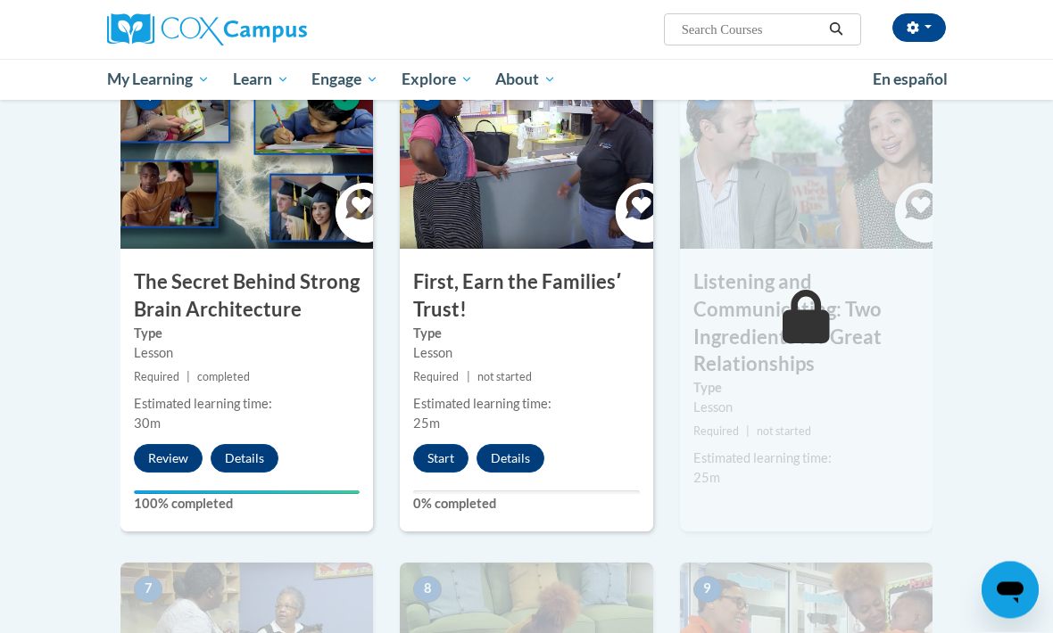
click at [444, 456] on button "Start" at bounding box center [440, 459] width 55 height 29
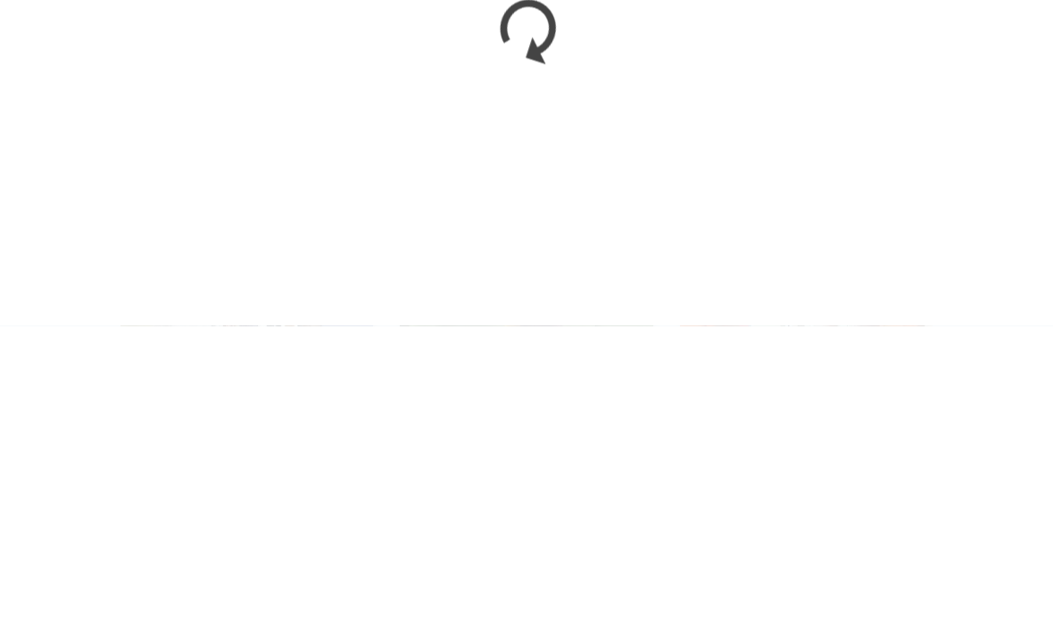
scroll to position [1236, 0]
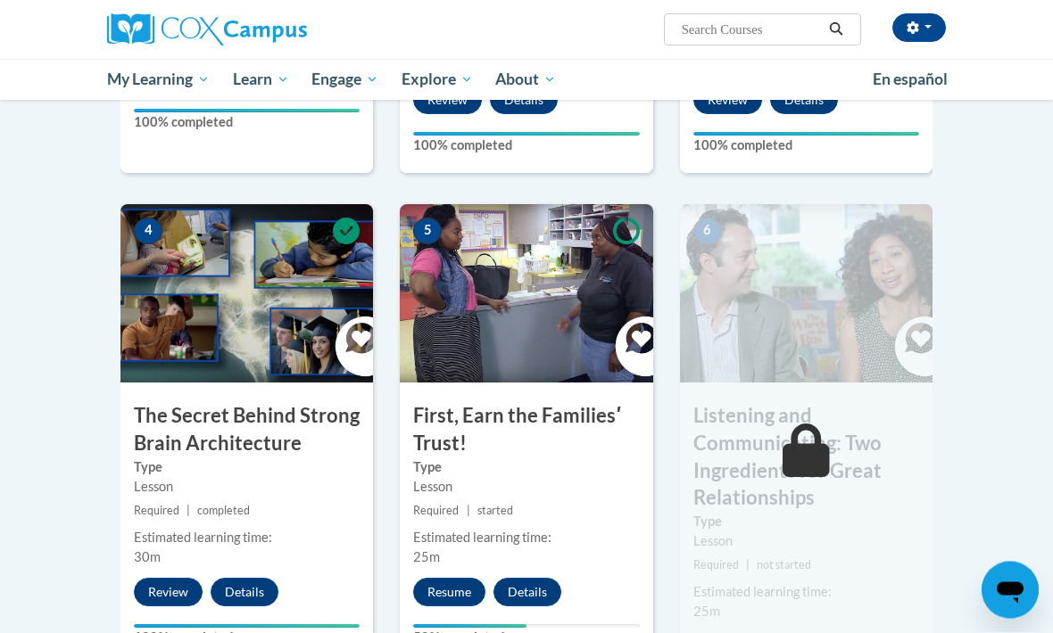
scroll to position [794, 0]
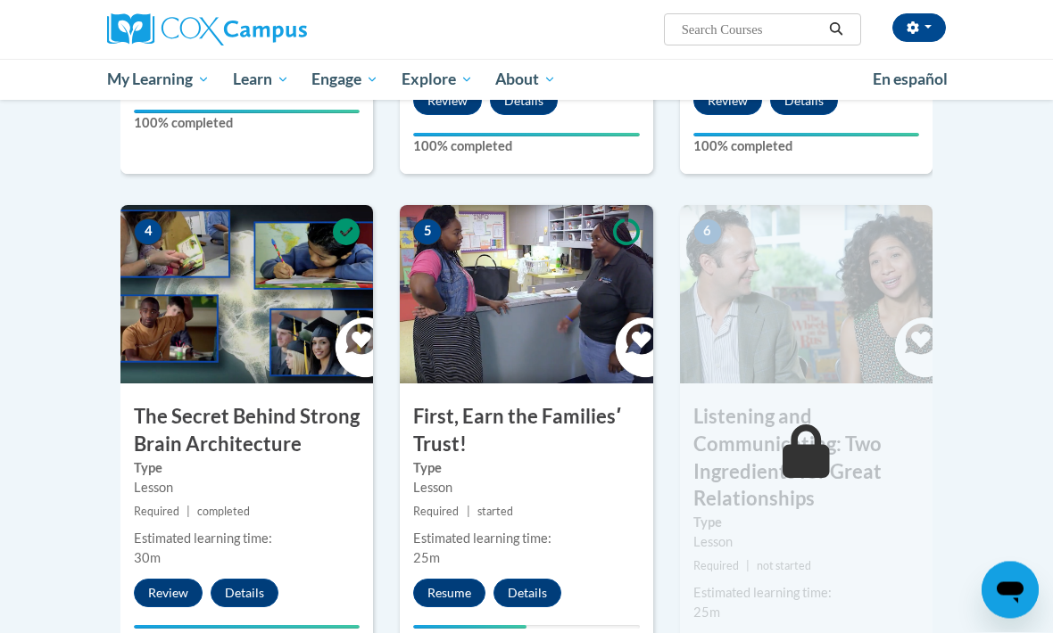
click at [458, 592] on button "Resume" at bounding box center [449, 594] width 72 height 29
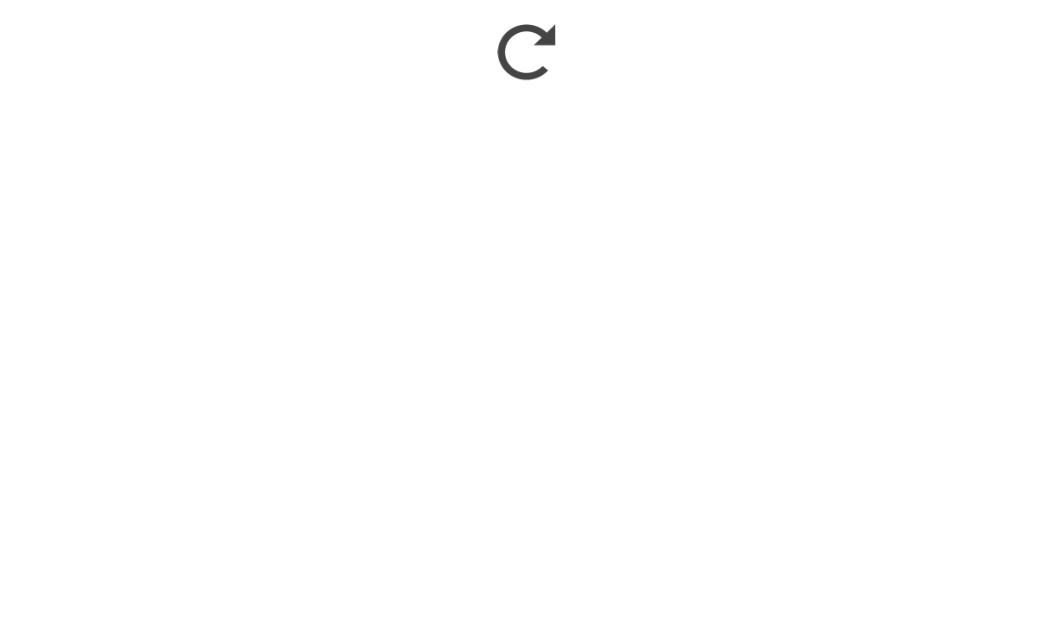
scroll to position [1749, 0]
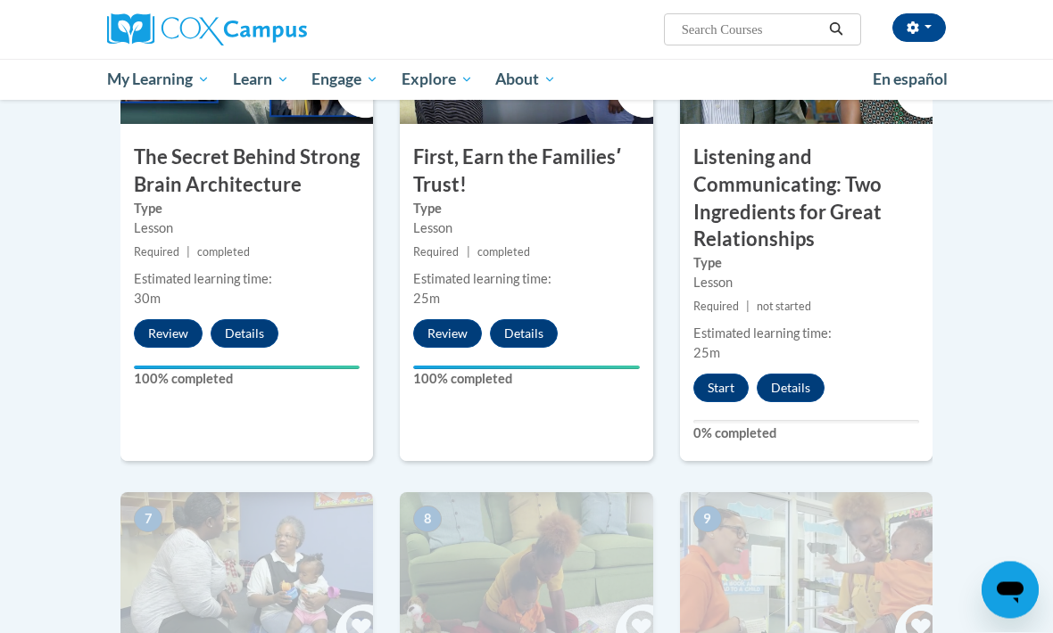
scroll to position [1054, 0]
click at [715, 387] on button "Start" at bounding box center [720, 388] width 55 height 29
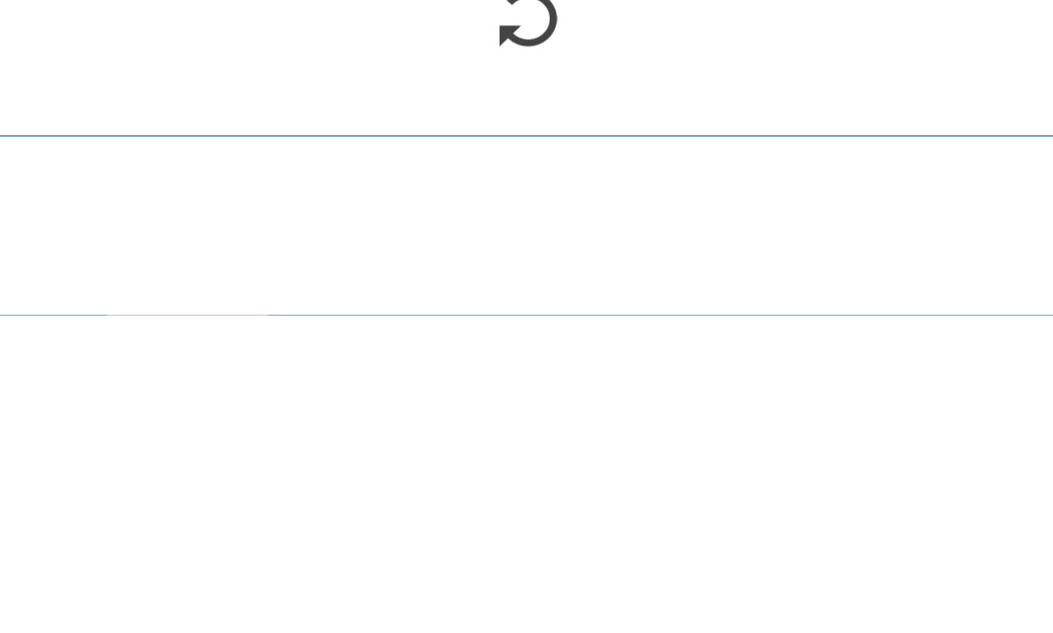
scroll to position [2122, 0]
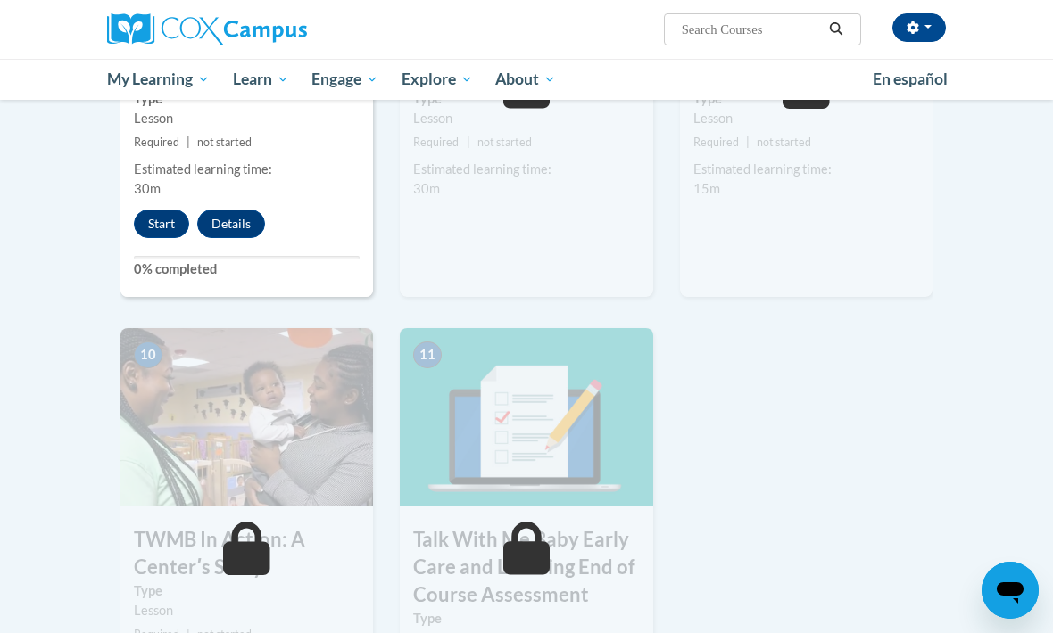
scroll to position [1718, 0]
